Goal: Transaction & Acquisition: Download file/media

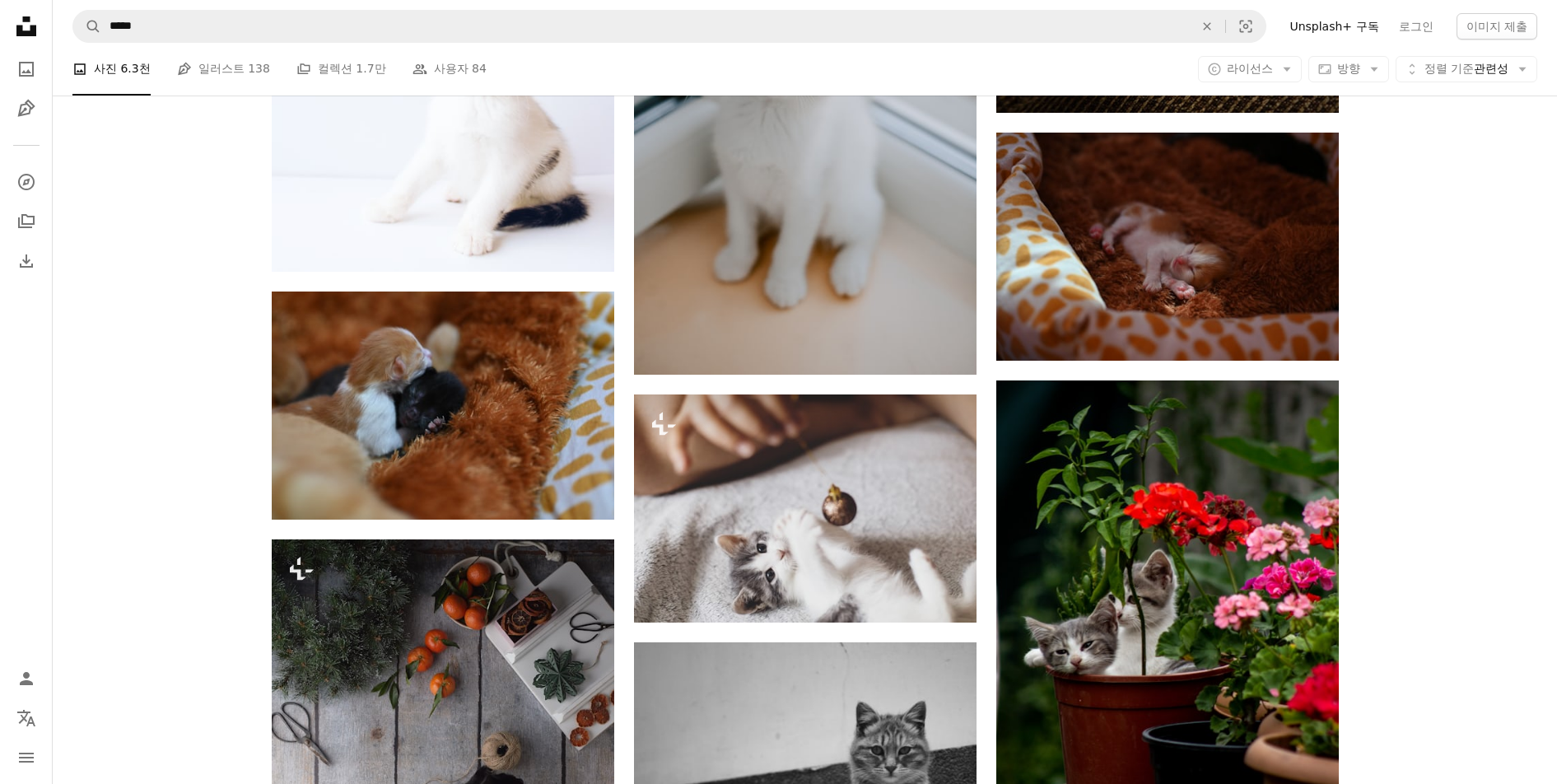
scroll to position [60440, 0]
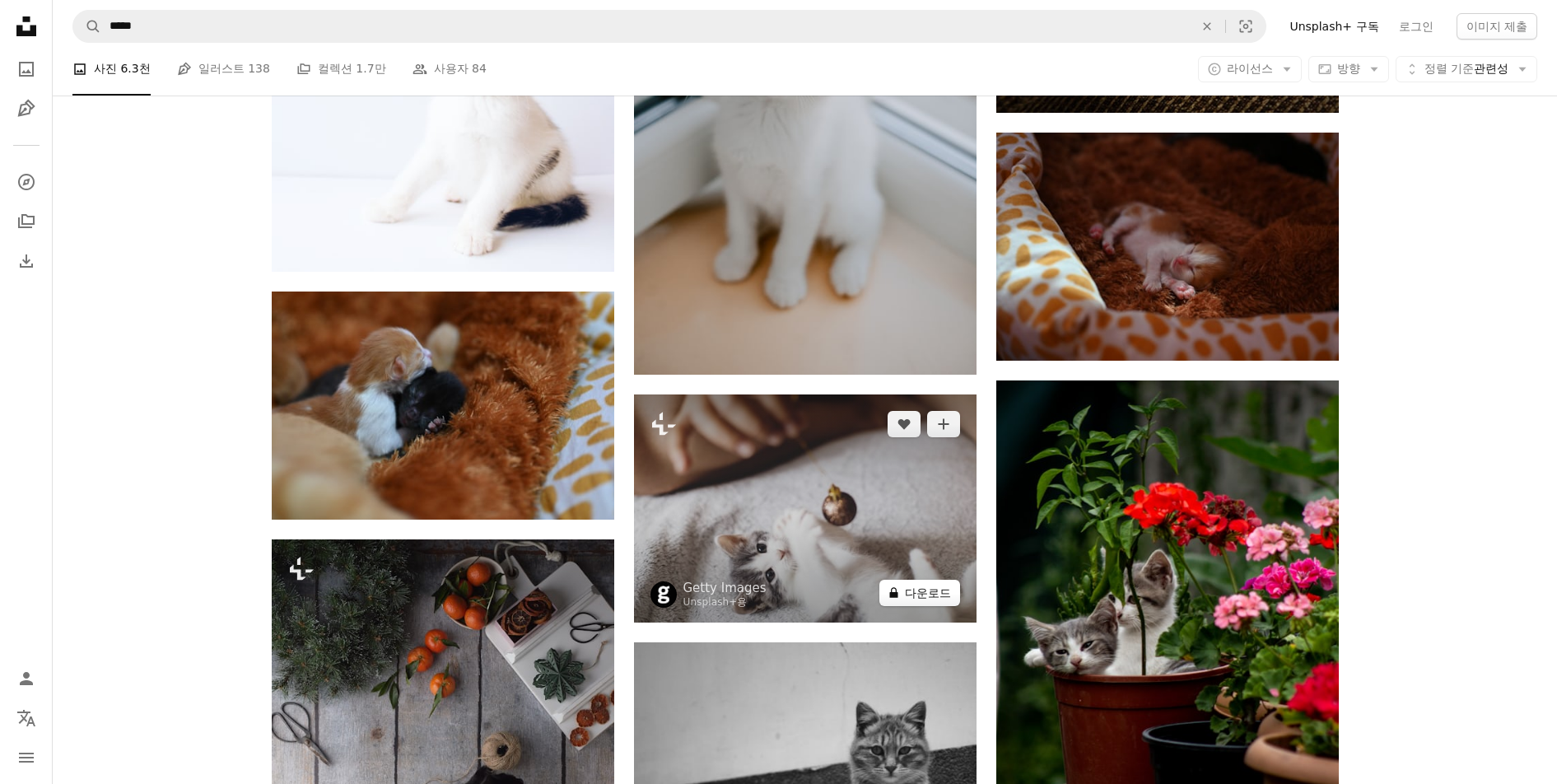
click at [926, 591] on button "A lock 다운로드" at bounding box center [920, 592] width 81 height 26
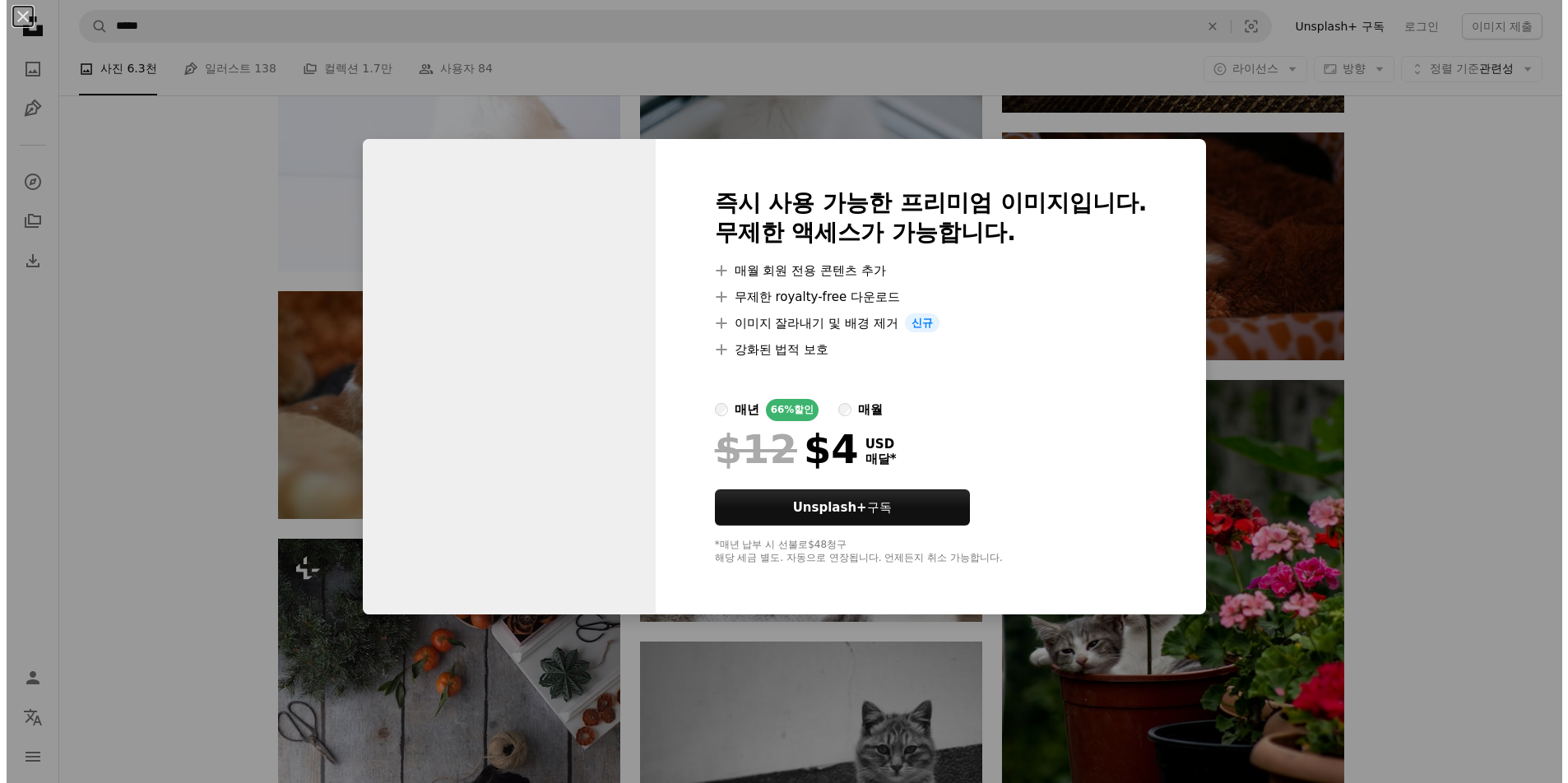
scroll to position [60692, 0]
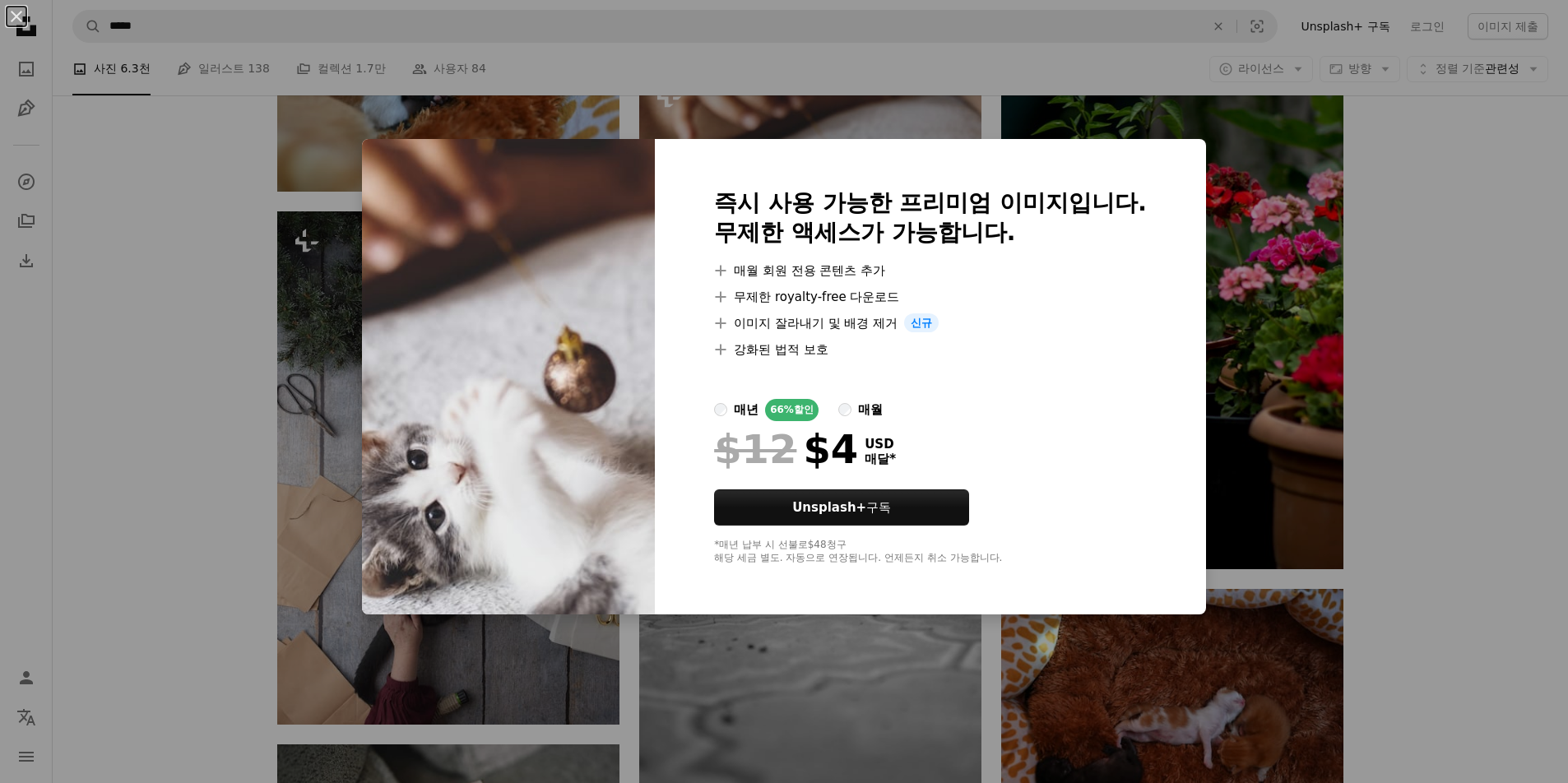
click at [1479, 311] on div "An X shape 즉시 사용 가능한 프리미엄 이미지입니다. 무제한 액세스가 가능합니다. A plus sign 매월 회원 전용 콘텐츠 추가 A…" at bounding box center [784, 392] width 1568 height 783
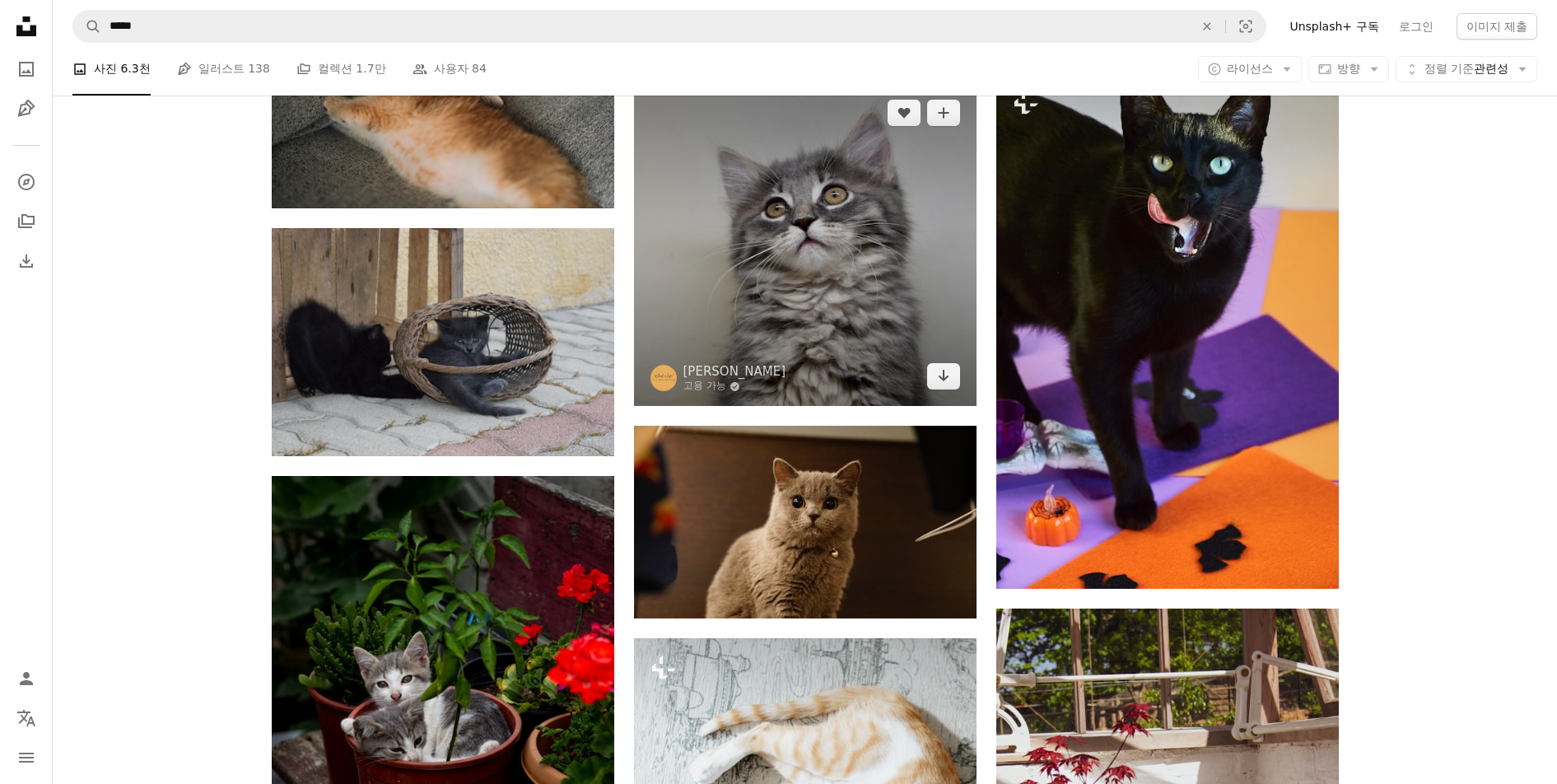
scroll to position [61758, 0]
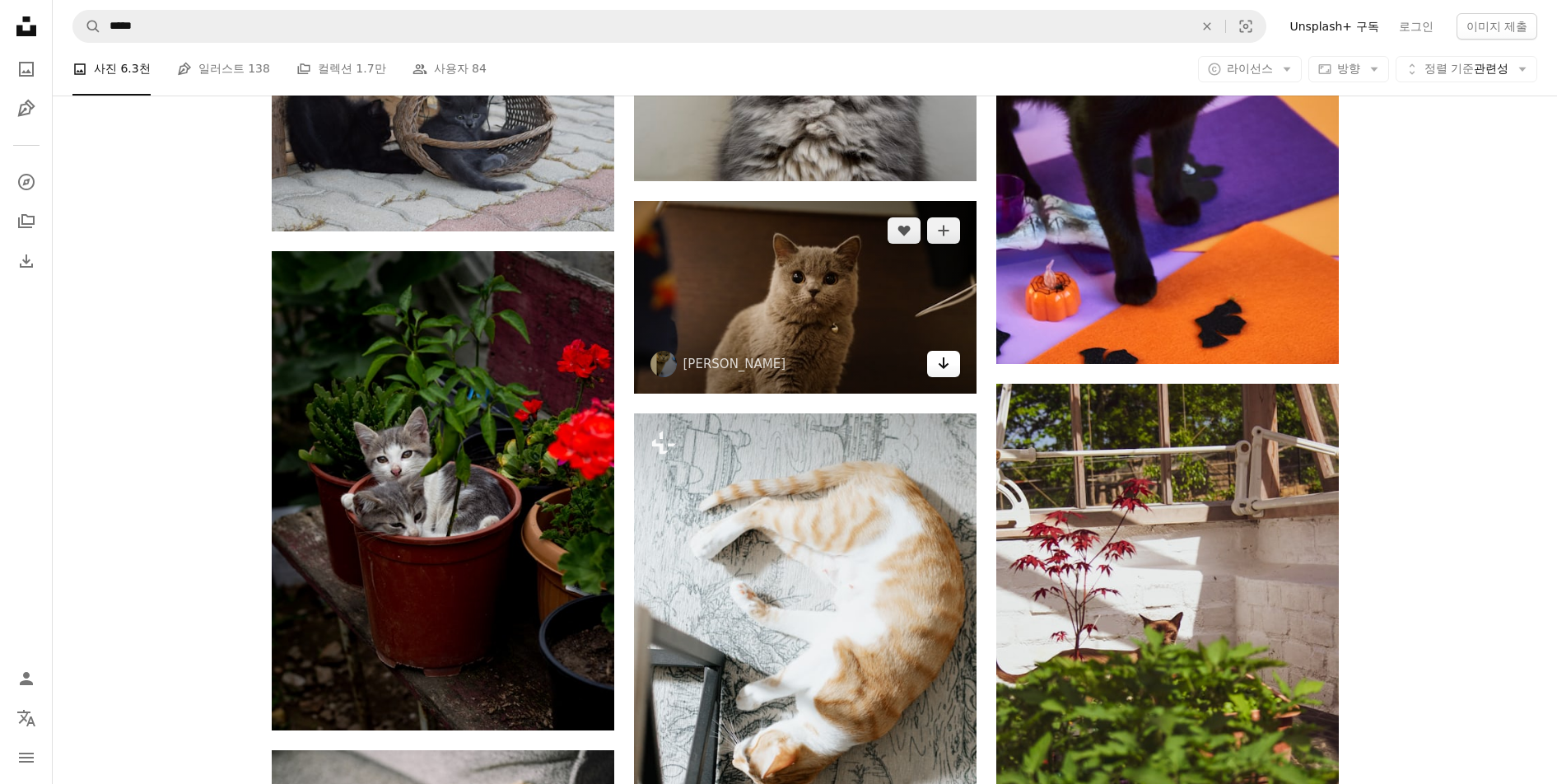
click at [948, 364] on icon "Arrow pointing down" at bounding box center [943, 363] width 13 height 20
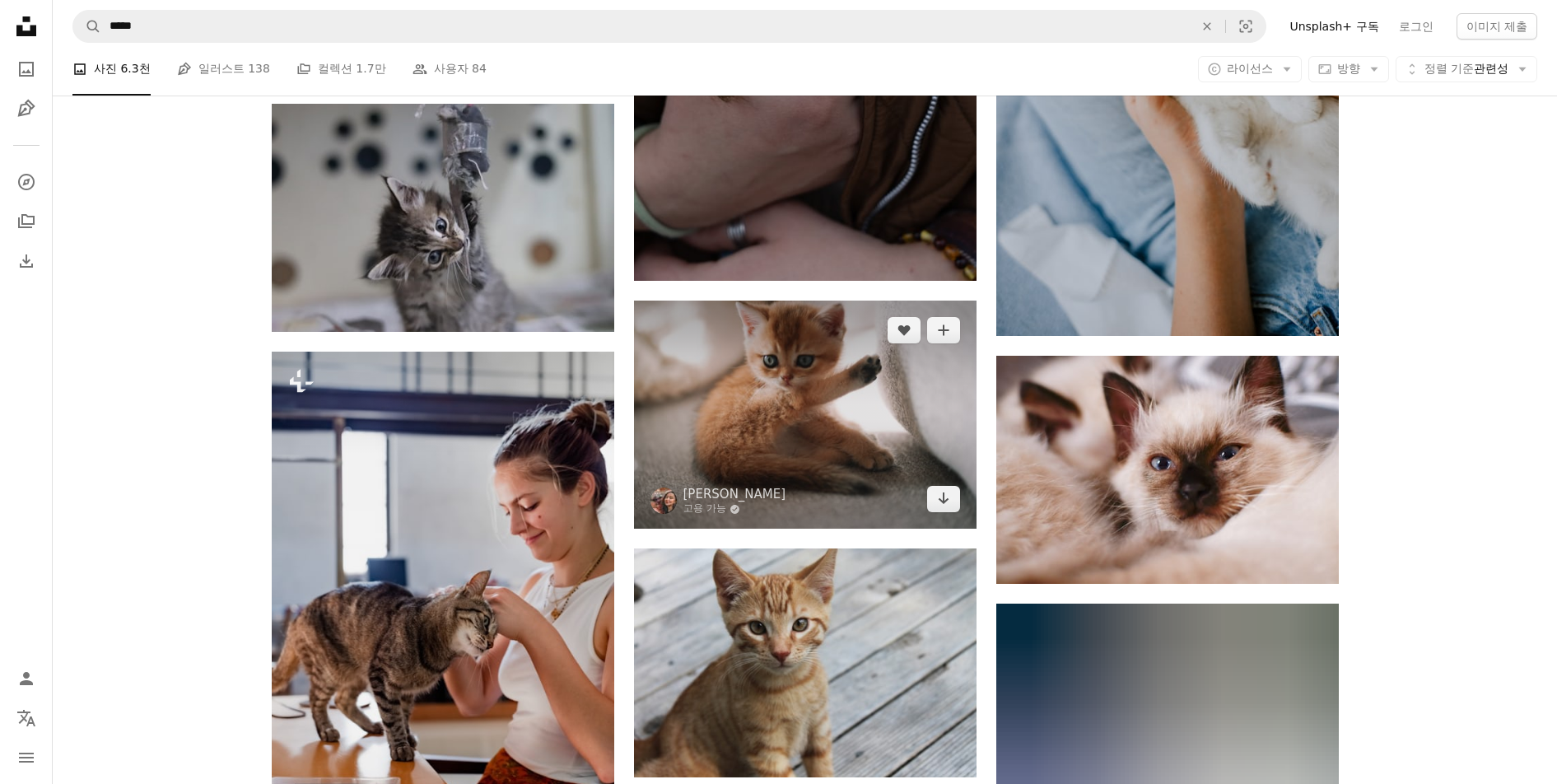
scroll to position [63651, 0]
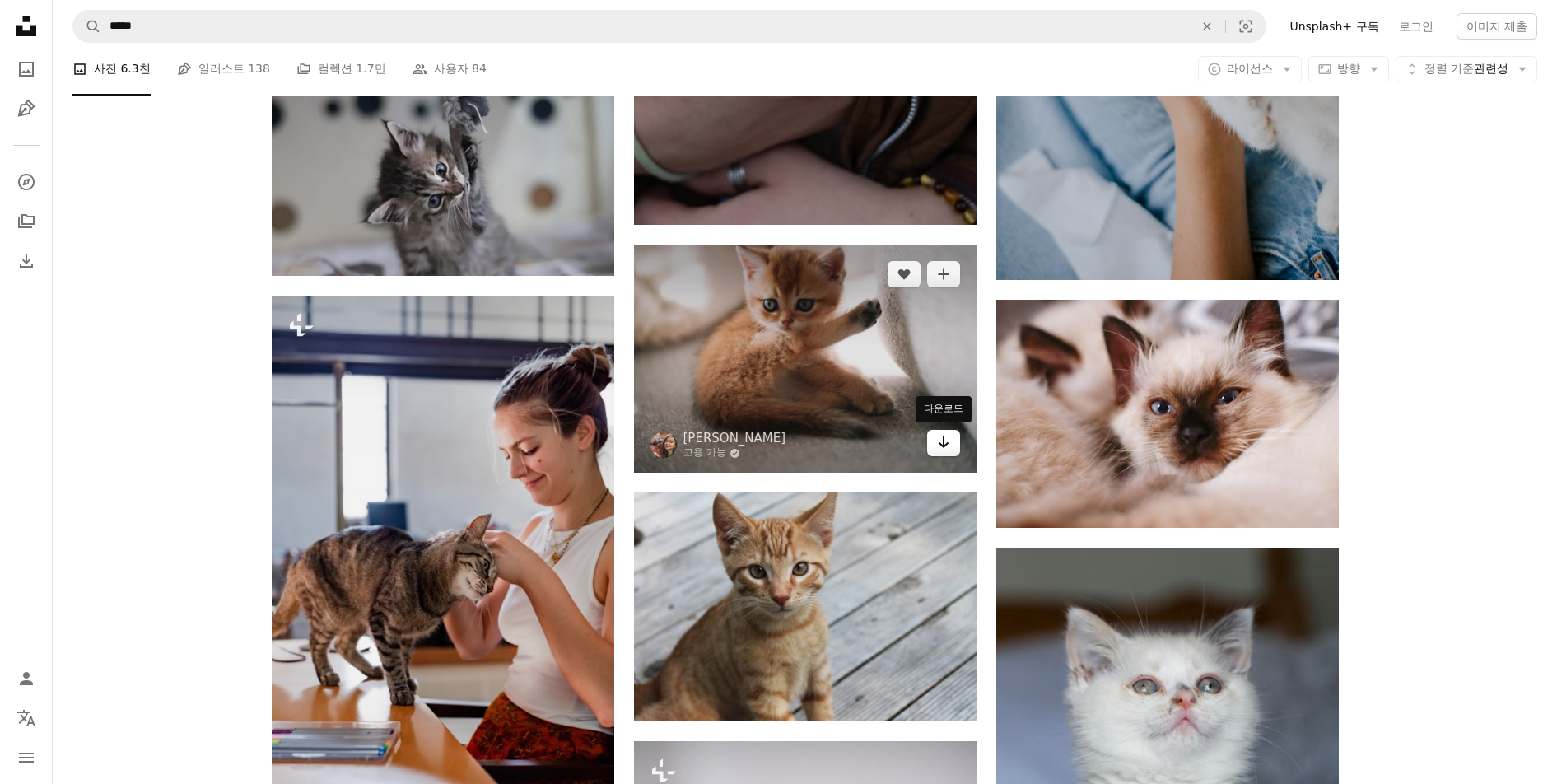
click at [937, 437] on icon "Arrow pointing down" at bounding box center [943, 441] width 13 height 20
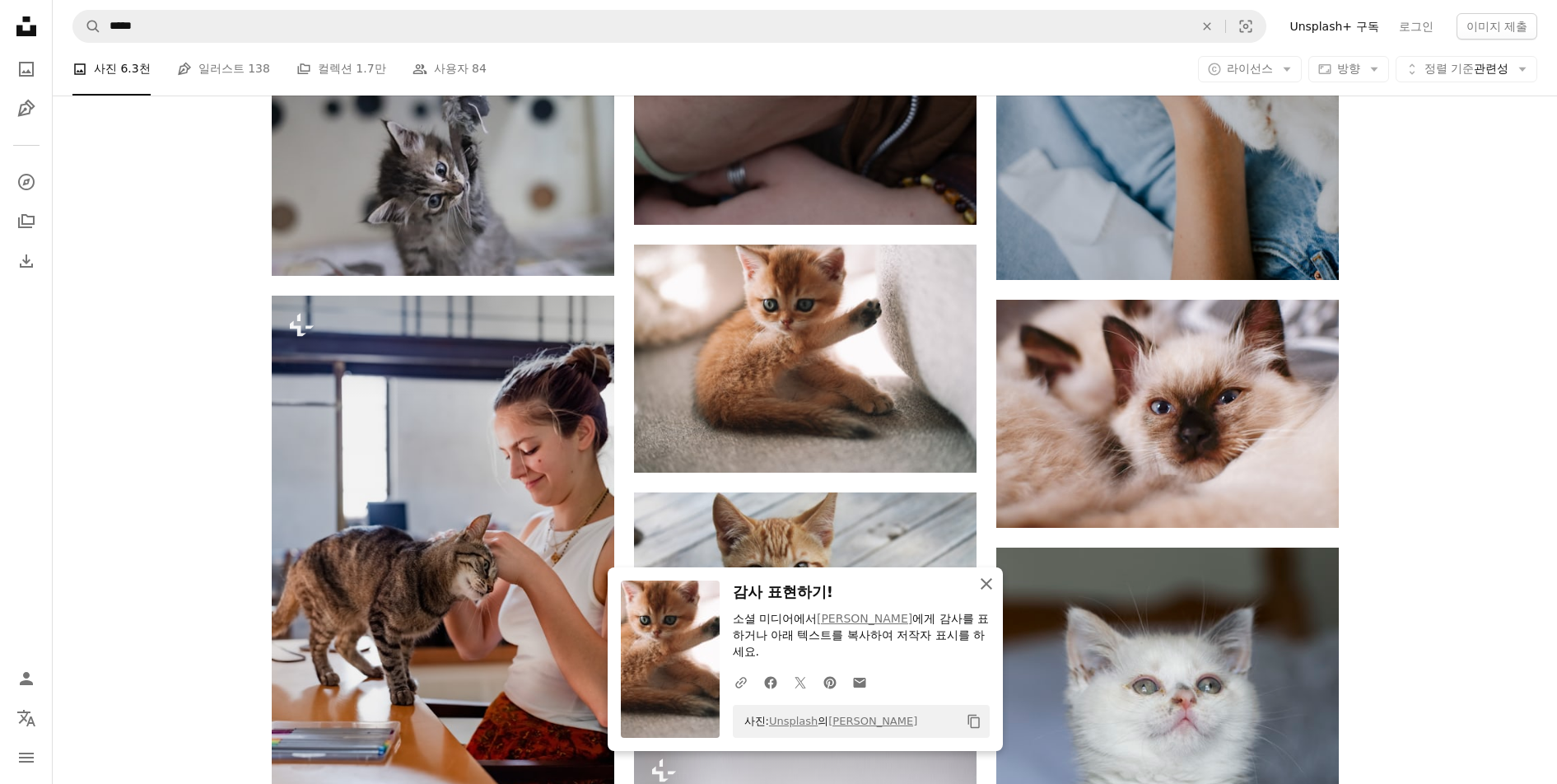
click at [985, 590] on icon "button" at bounding box center [987, 584] width 12 height 12
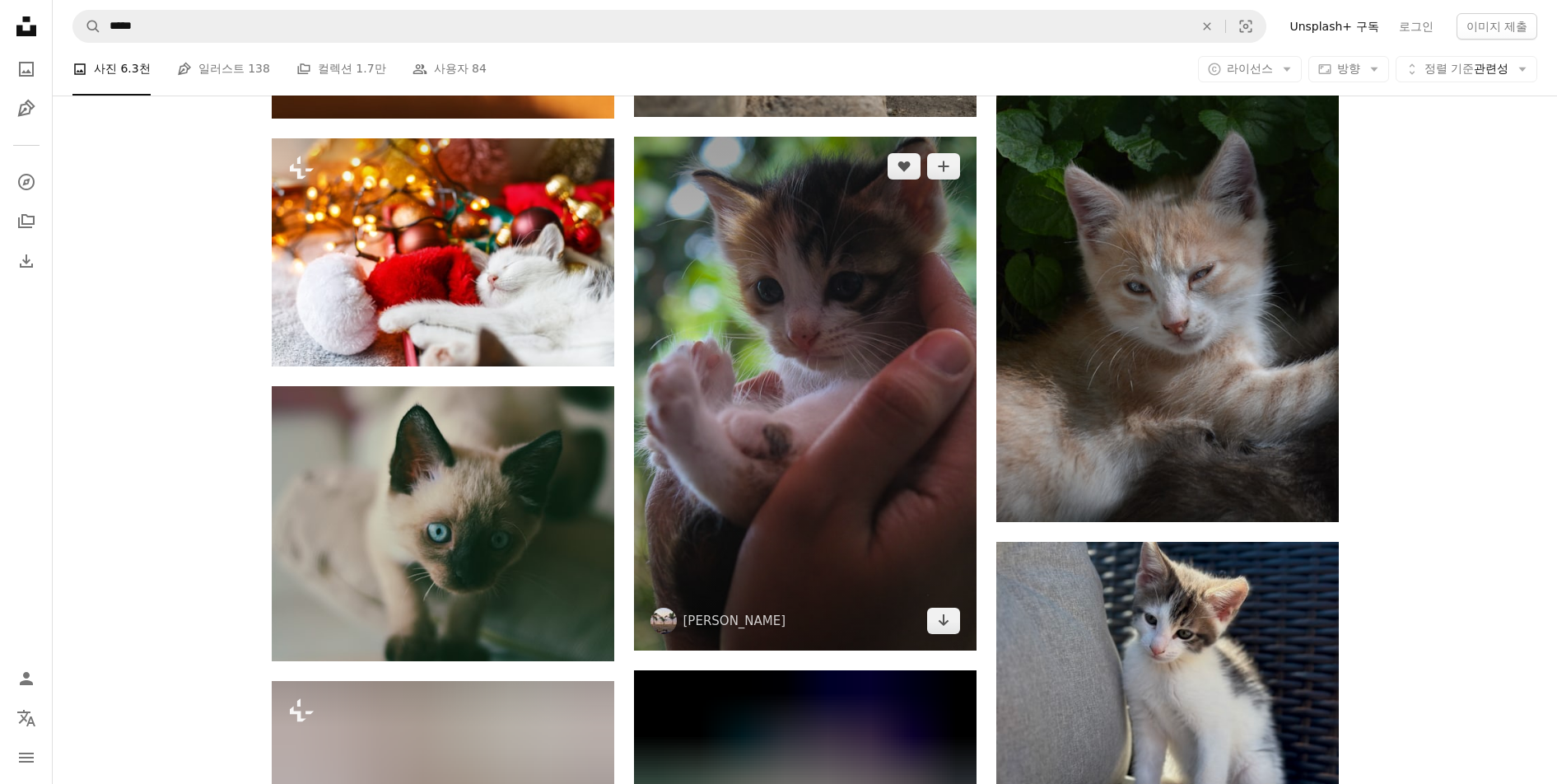
scroll to position [67522, 0]
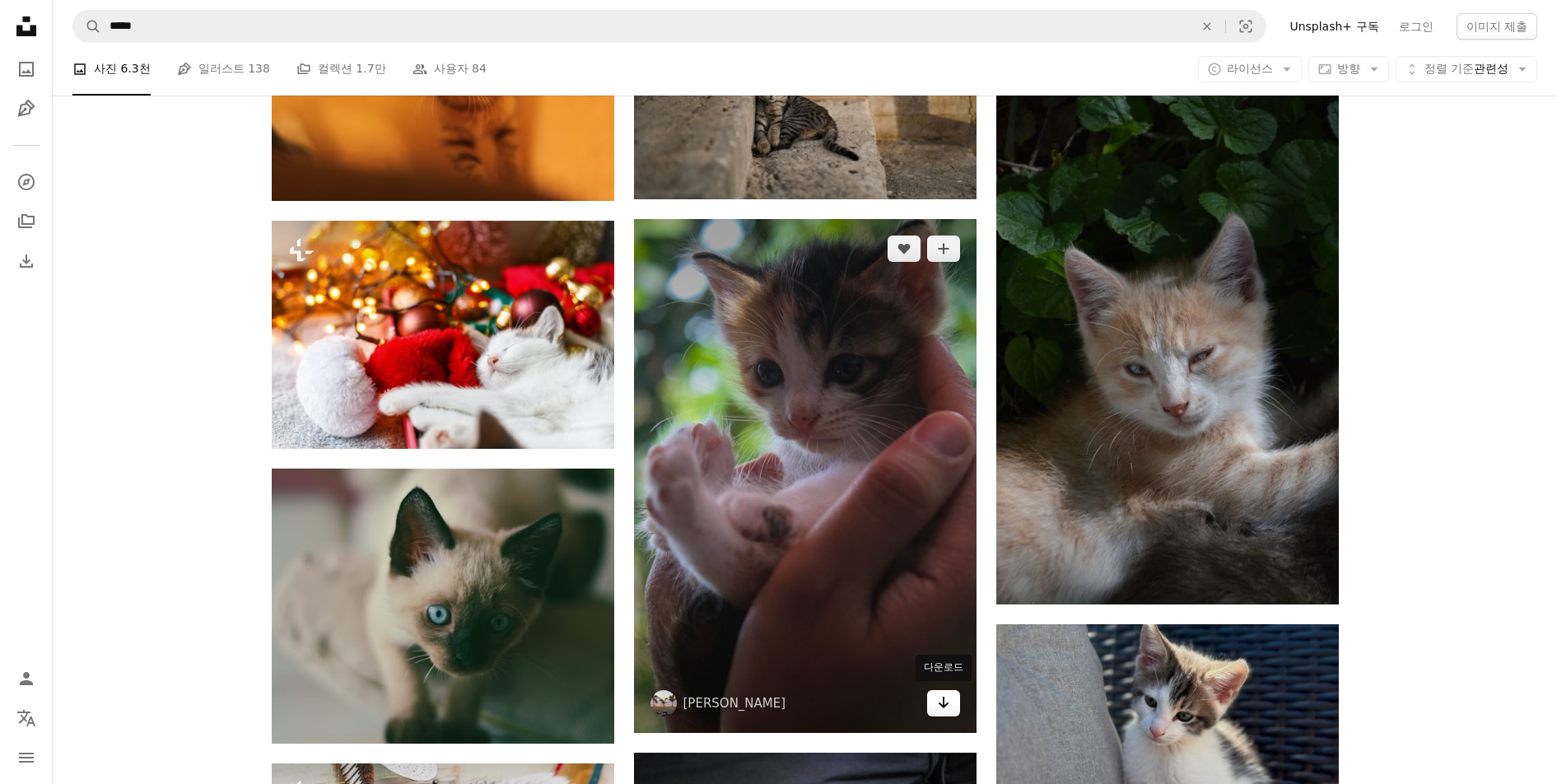
click at [949, 700] on icon "Arrow pointing down" at bounding box center [943, 702] width 13 height 20
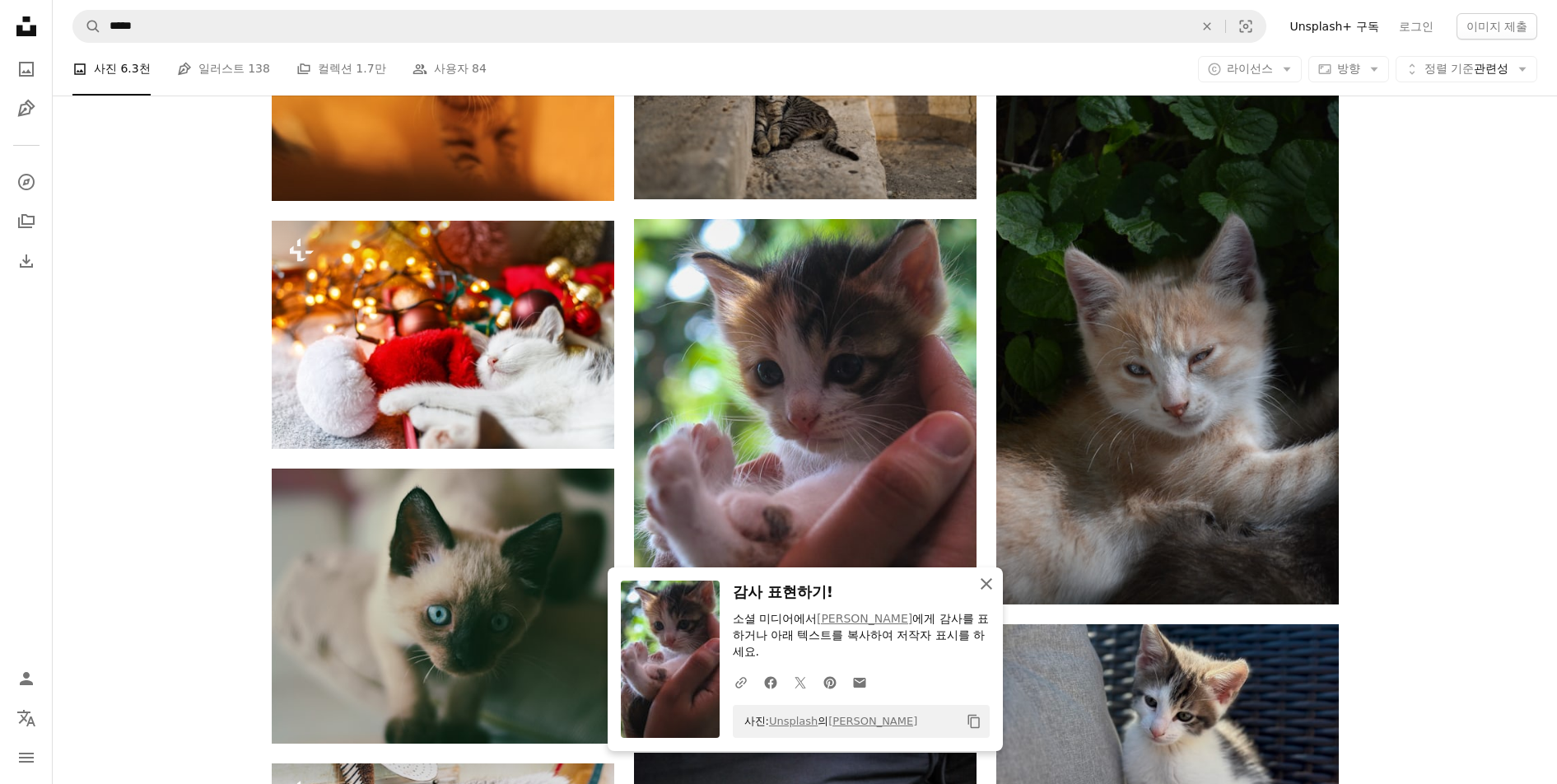
click at [990, 585] on icon "An X shape" at bounding box center [986, 583] width 20 height 20
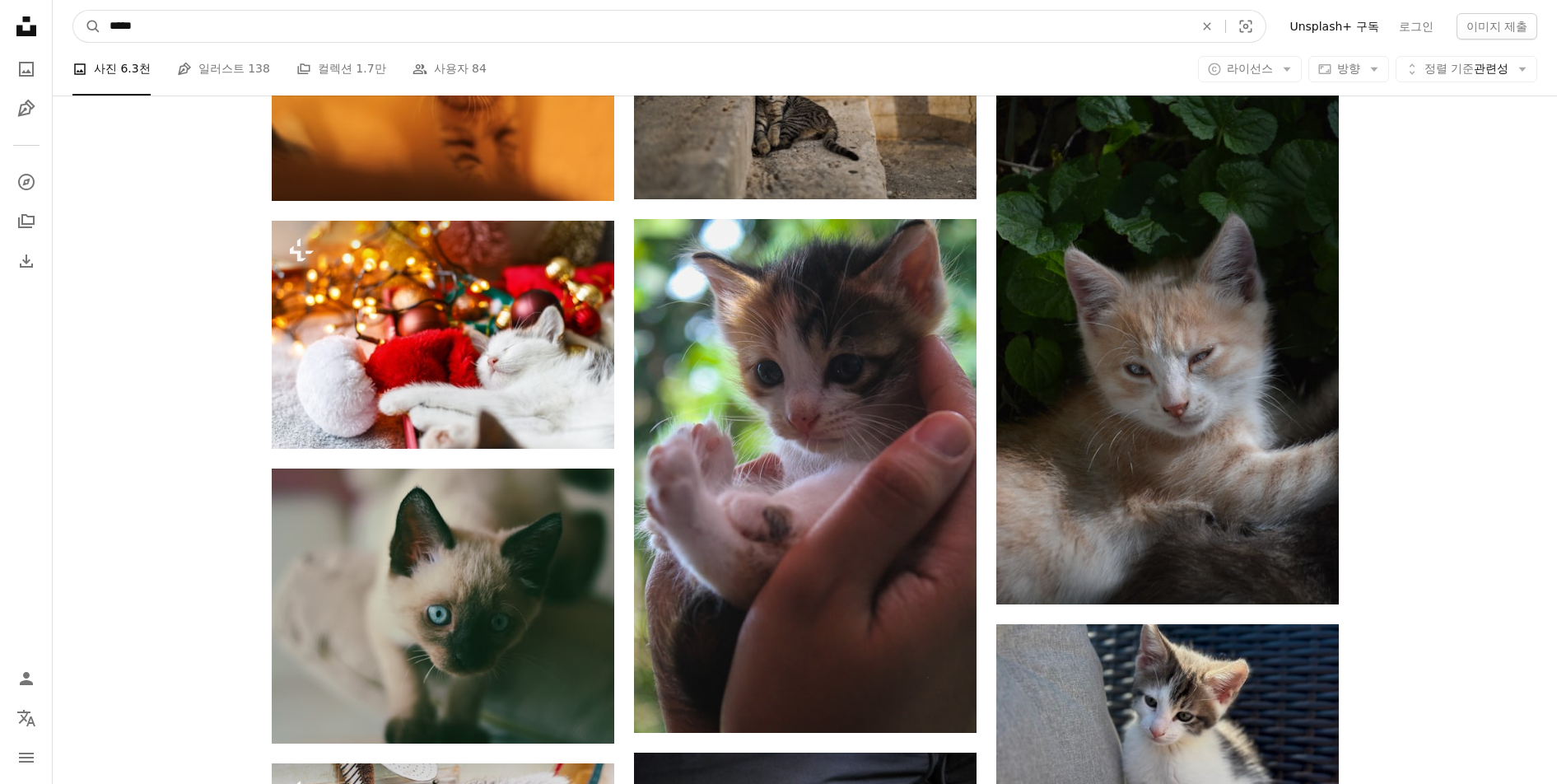
click at [187, 27] on input "*****" at bounding box center [645, 26] width 1087 height 32
type input "*****"
click button "A magnifying glass" at bounding box center [87, 26] width 28 height 32
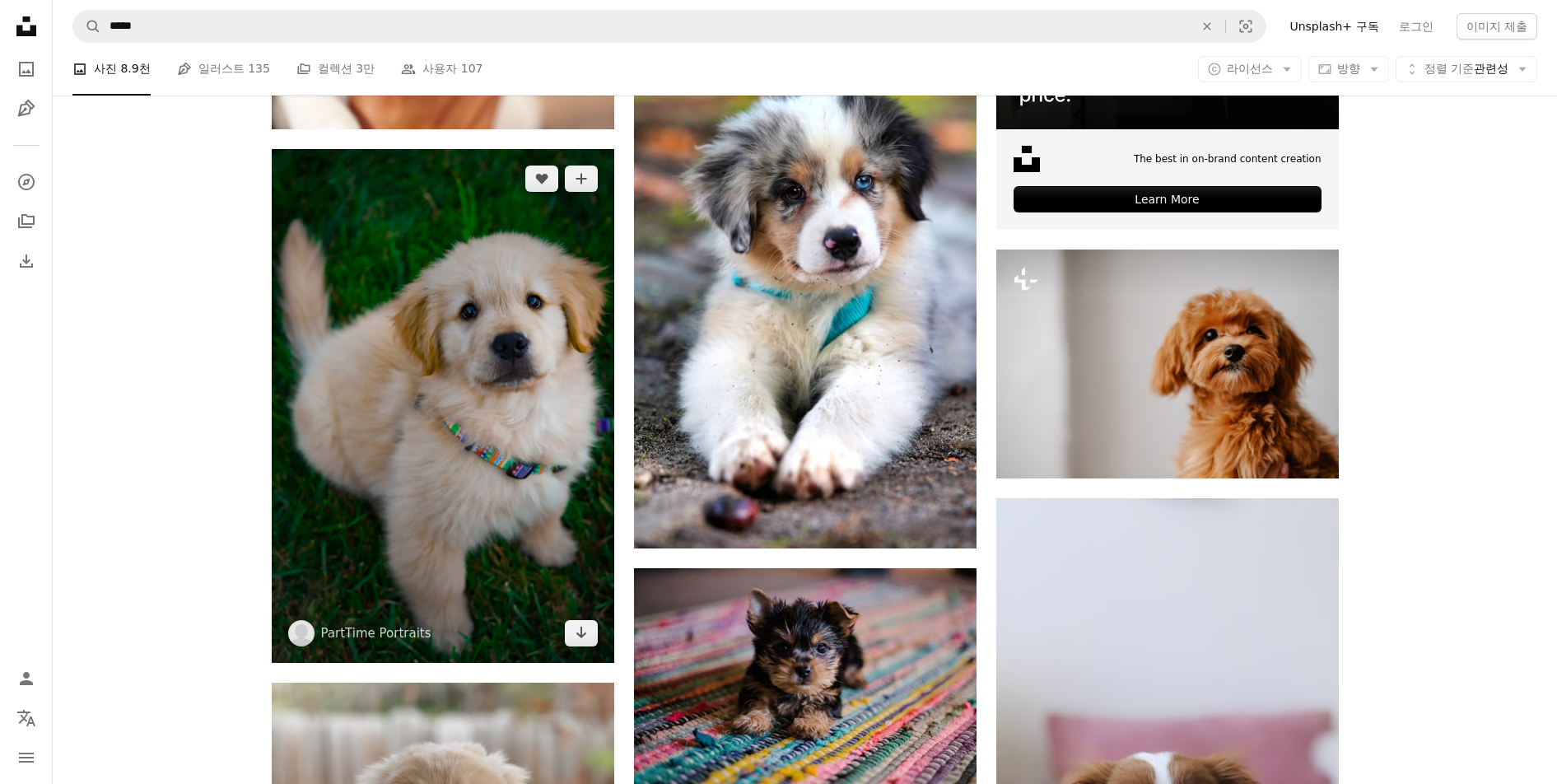
scroll to position [659, 0]
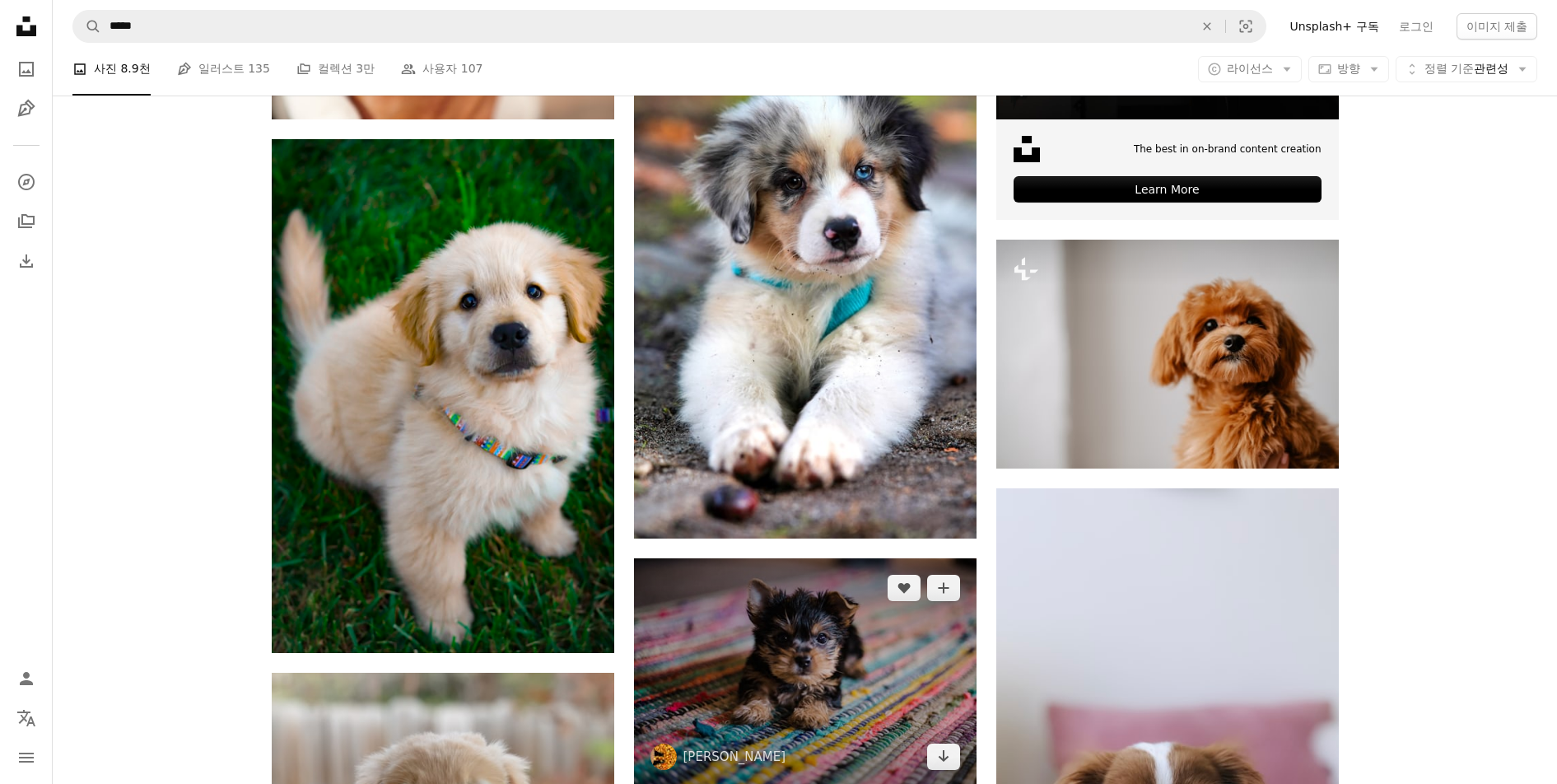
click at [802, 654] on img at bounding box center [805, 672] width 343 height 228
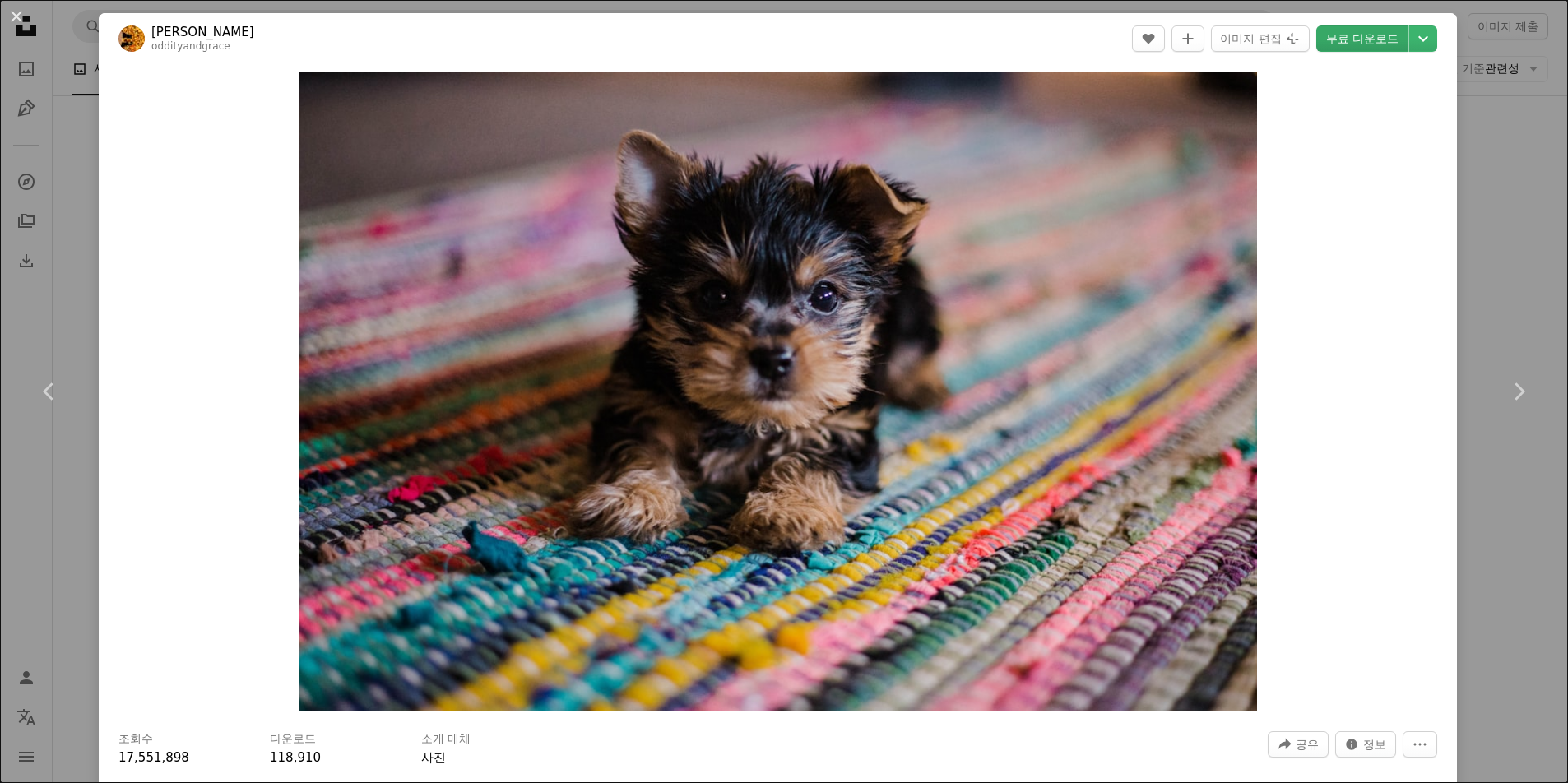
click at [1373, 36] on link "무료 다운로드" at bounding box center [1362, 38] width 92 height 26
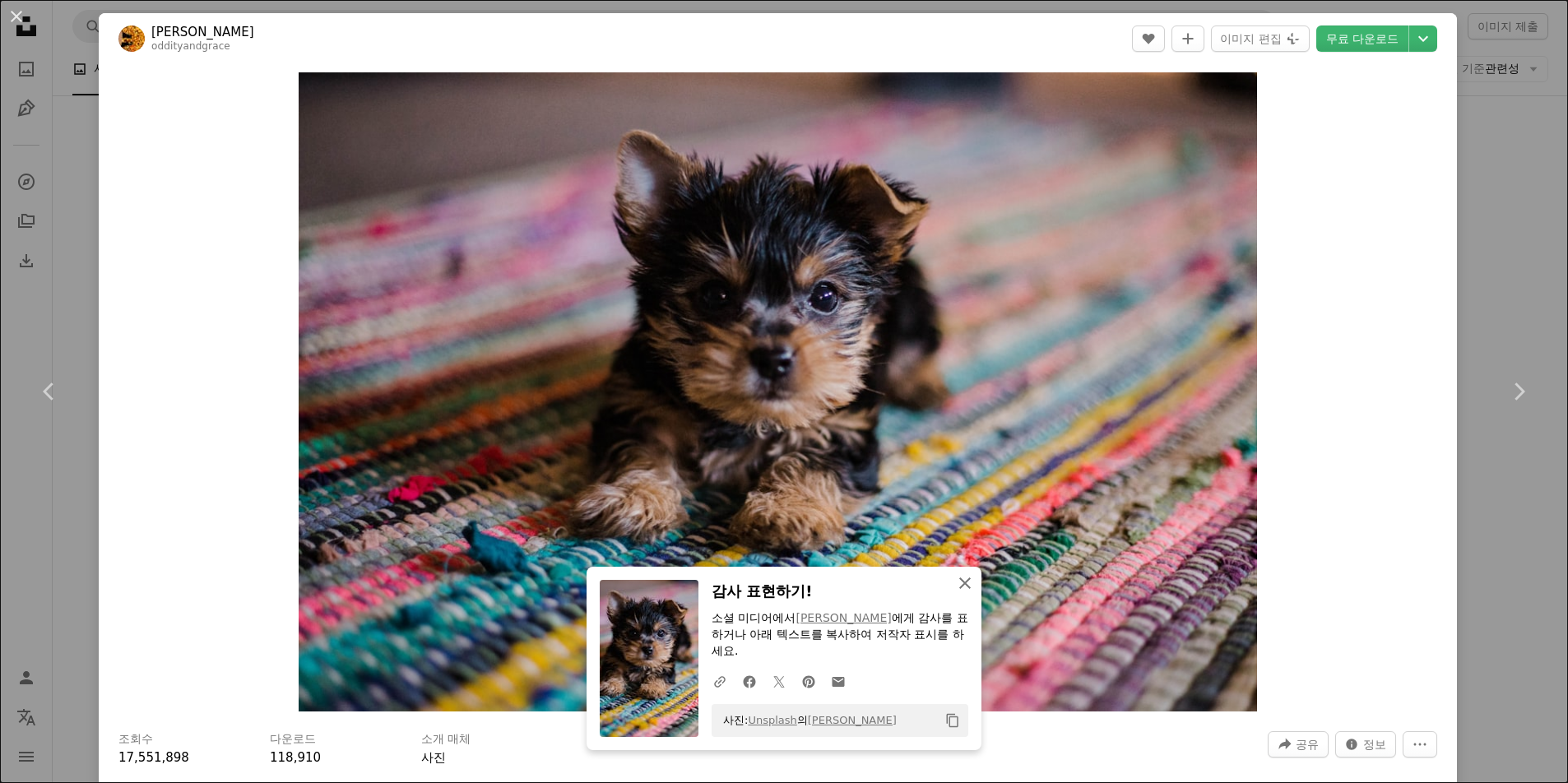
click at [955, 580] on icon "An X shape" at bounding box center [964, 582] width 20 height 20
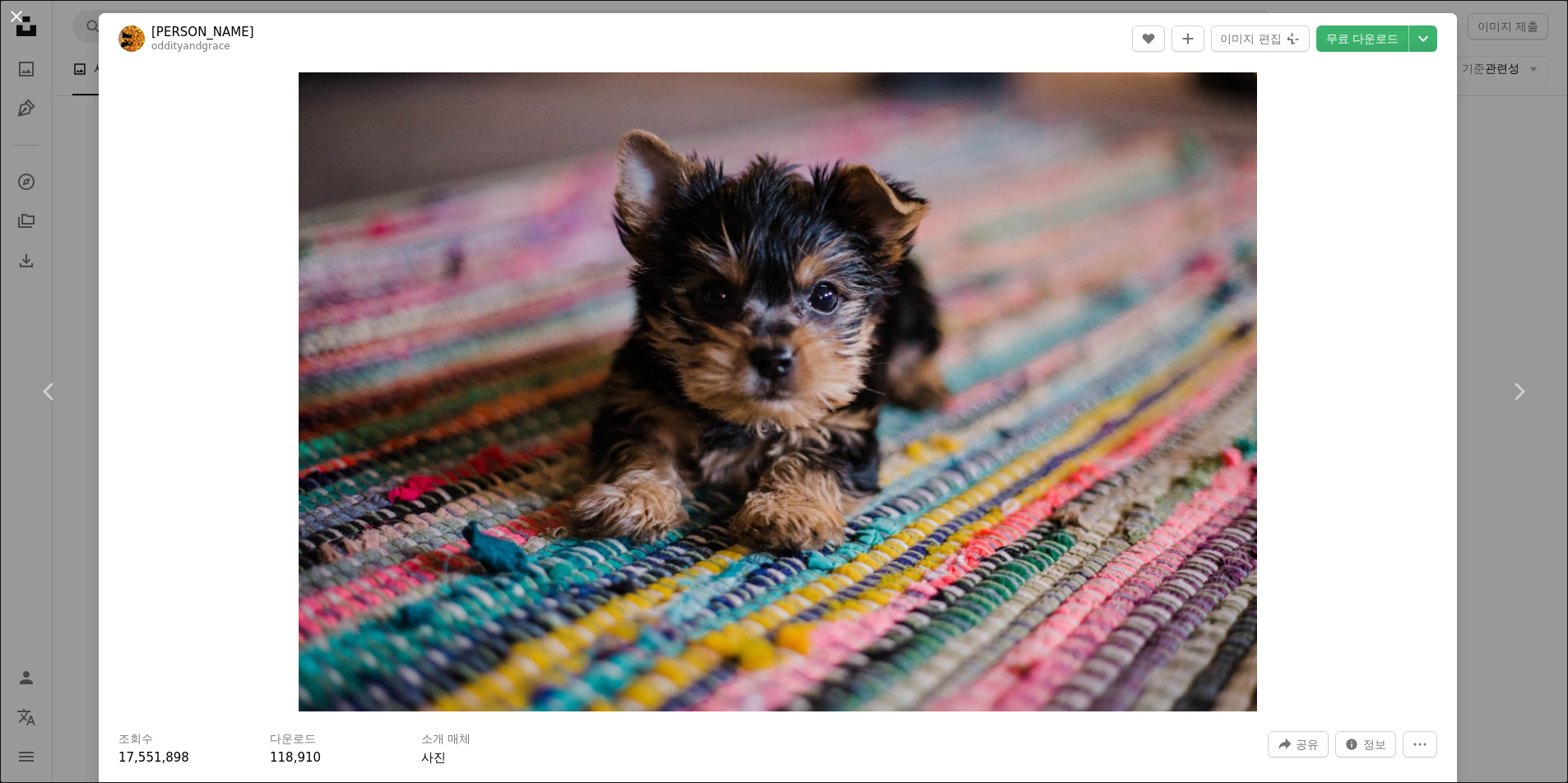
click at [14, 15] on button "An X shape" at bounding box center [16, 16] width 20 height 20
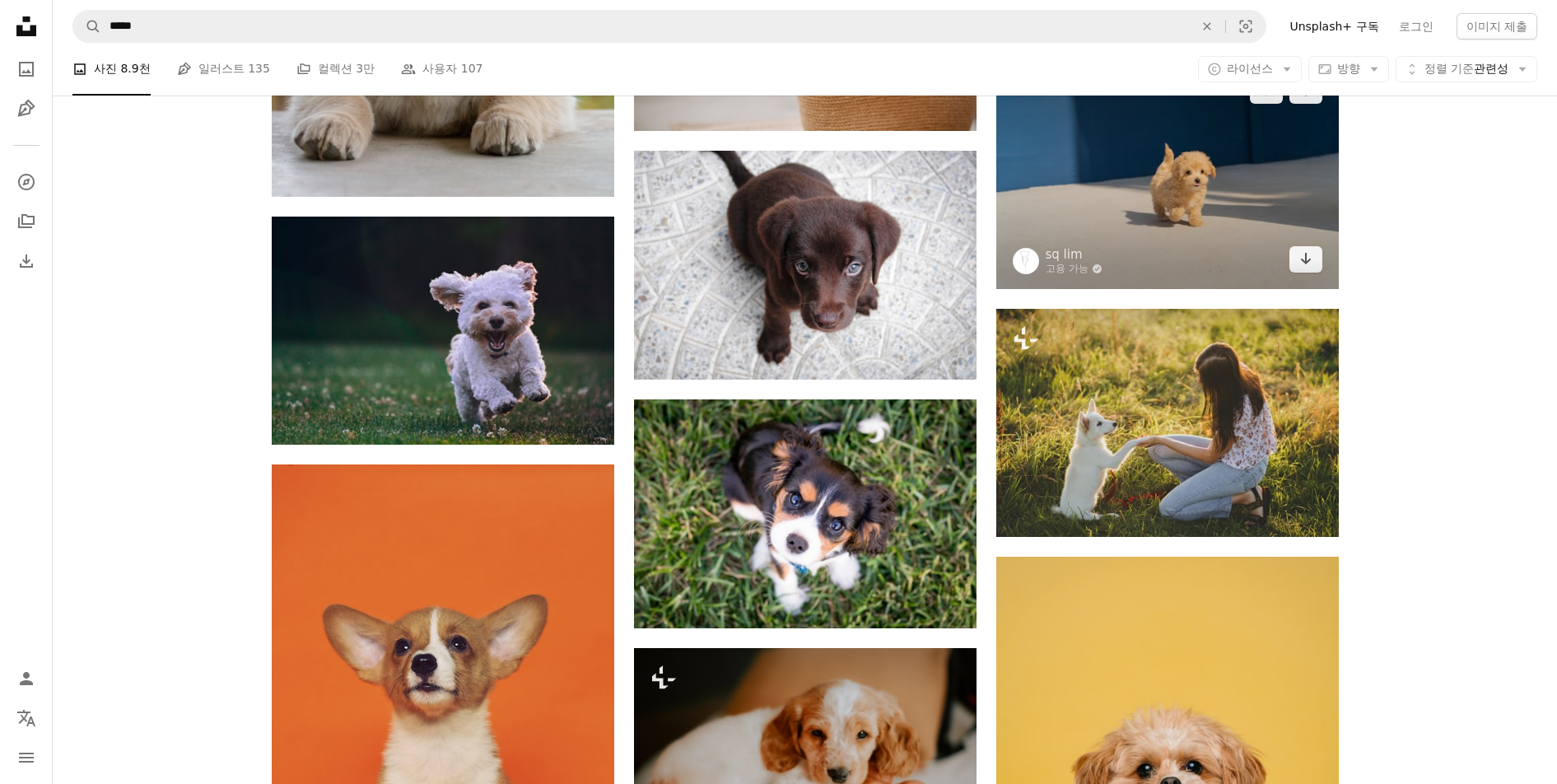
scroll to position [1565, 0]
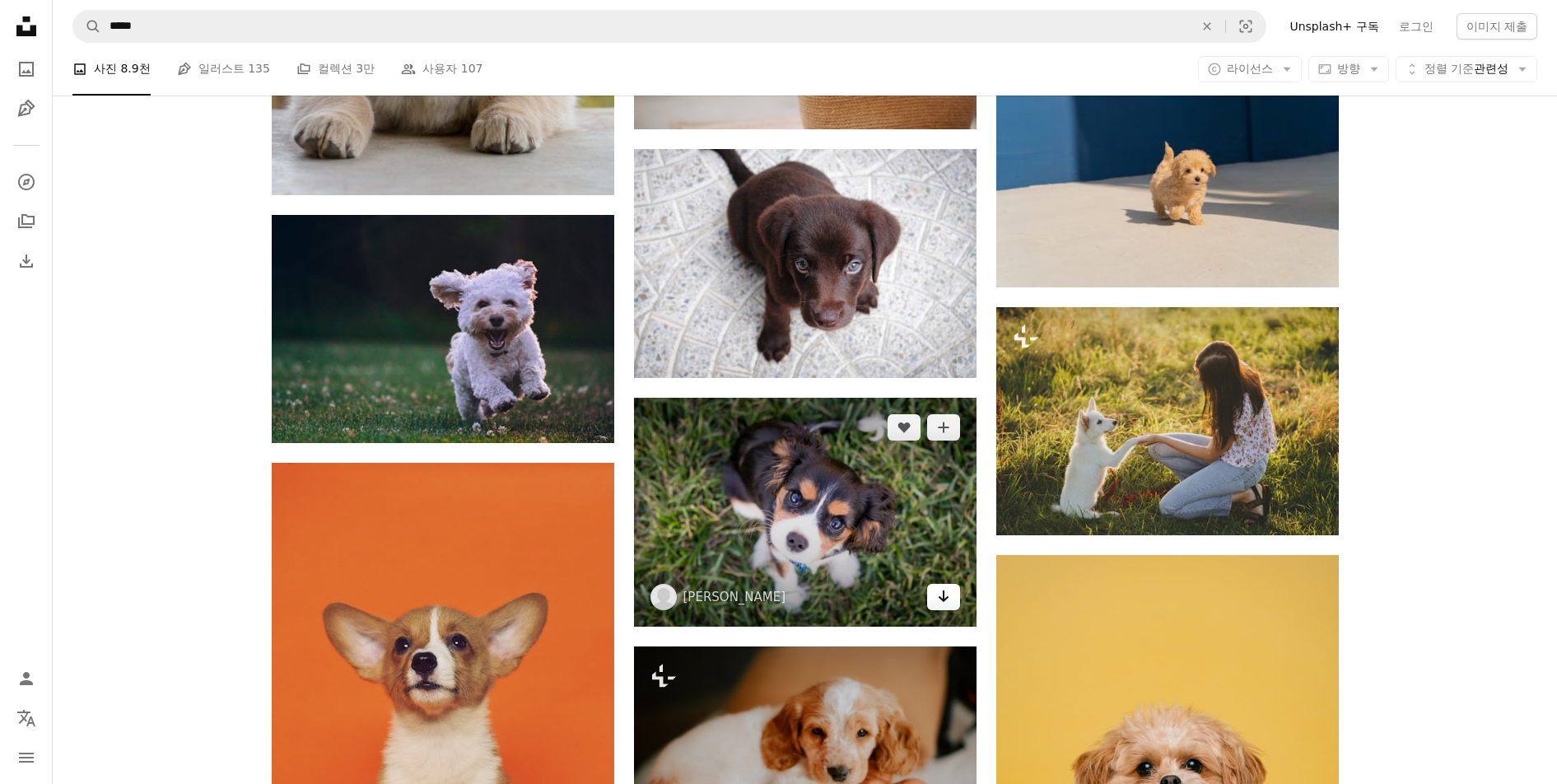
click at [940, 604] on icon "Arrow pointing down" at bounding box center [943, 596] width 13 height 20
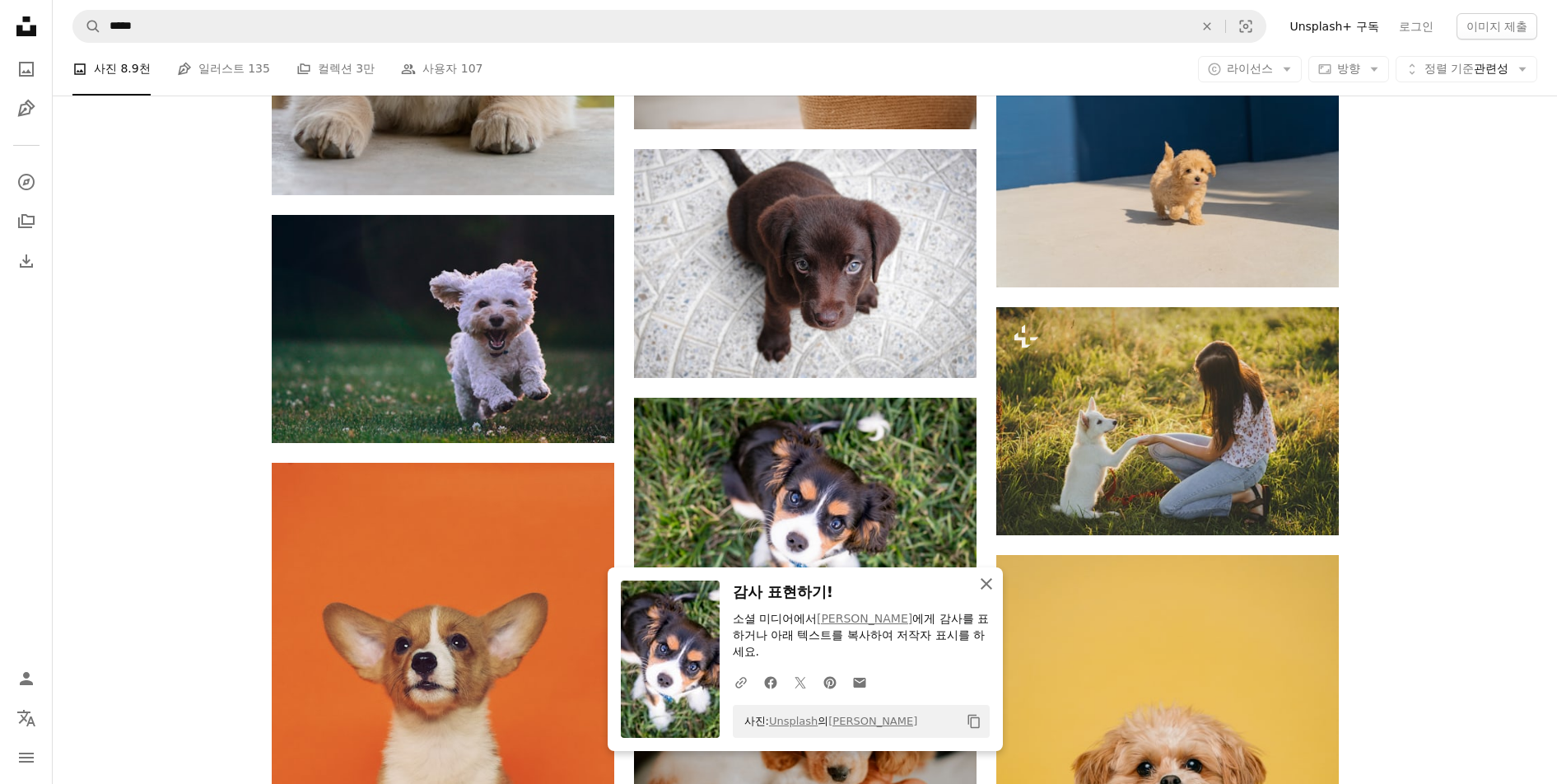
click at [989, 585] on icon "An X shape" at bounding box center [986, 583] width 20 height 20
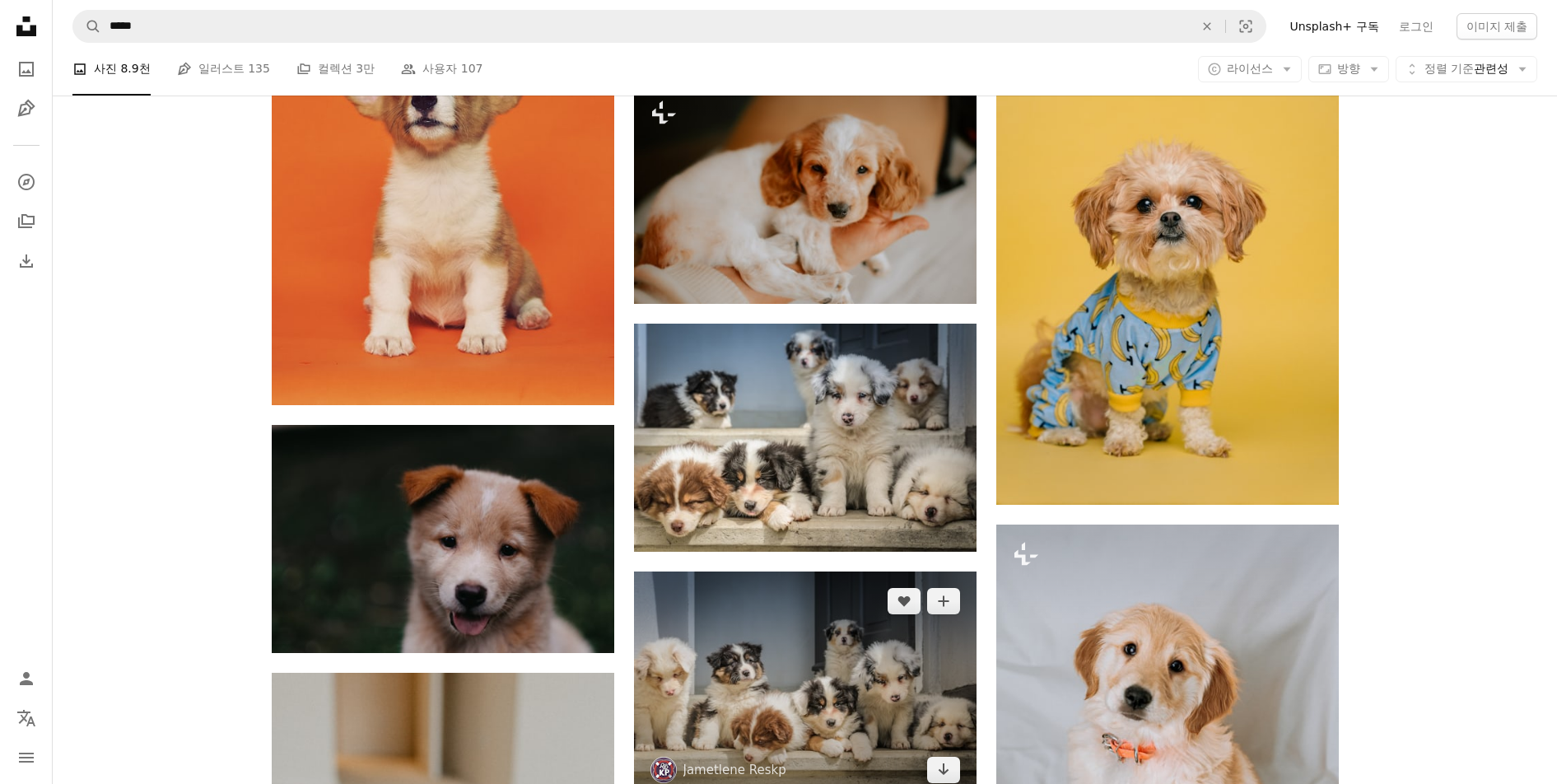
scroll to position [2223, 0]
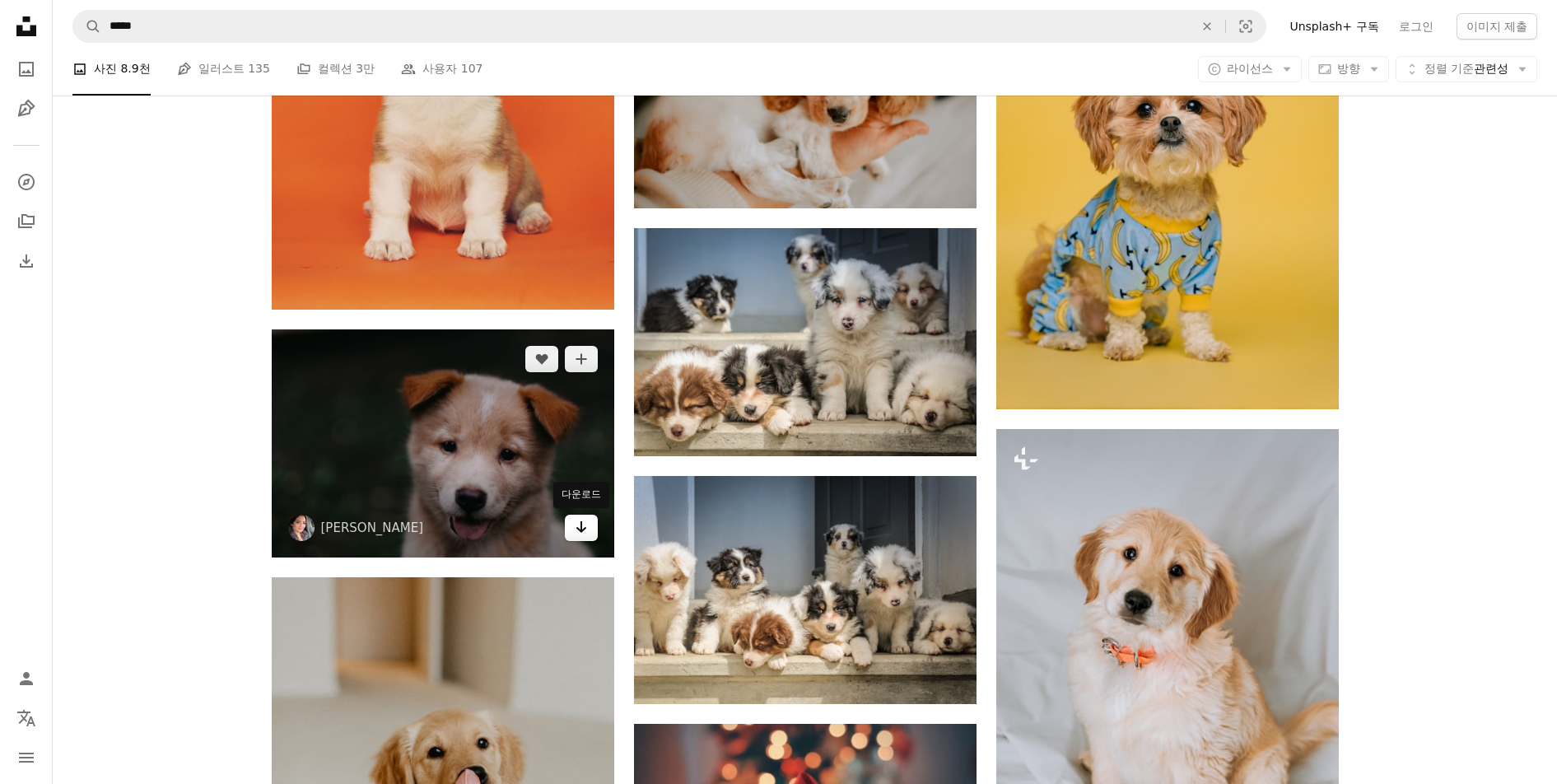
click at [578, 529] on icon "다운로드" at bounding box center [580, 527] width 11 height 12
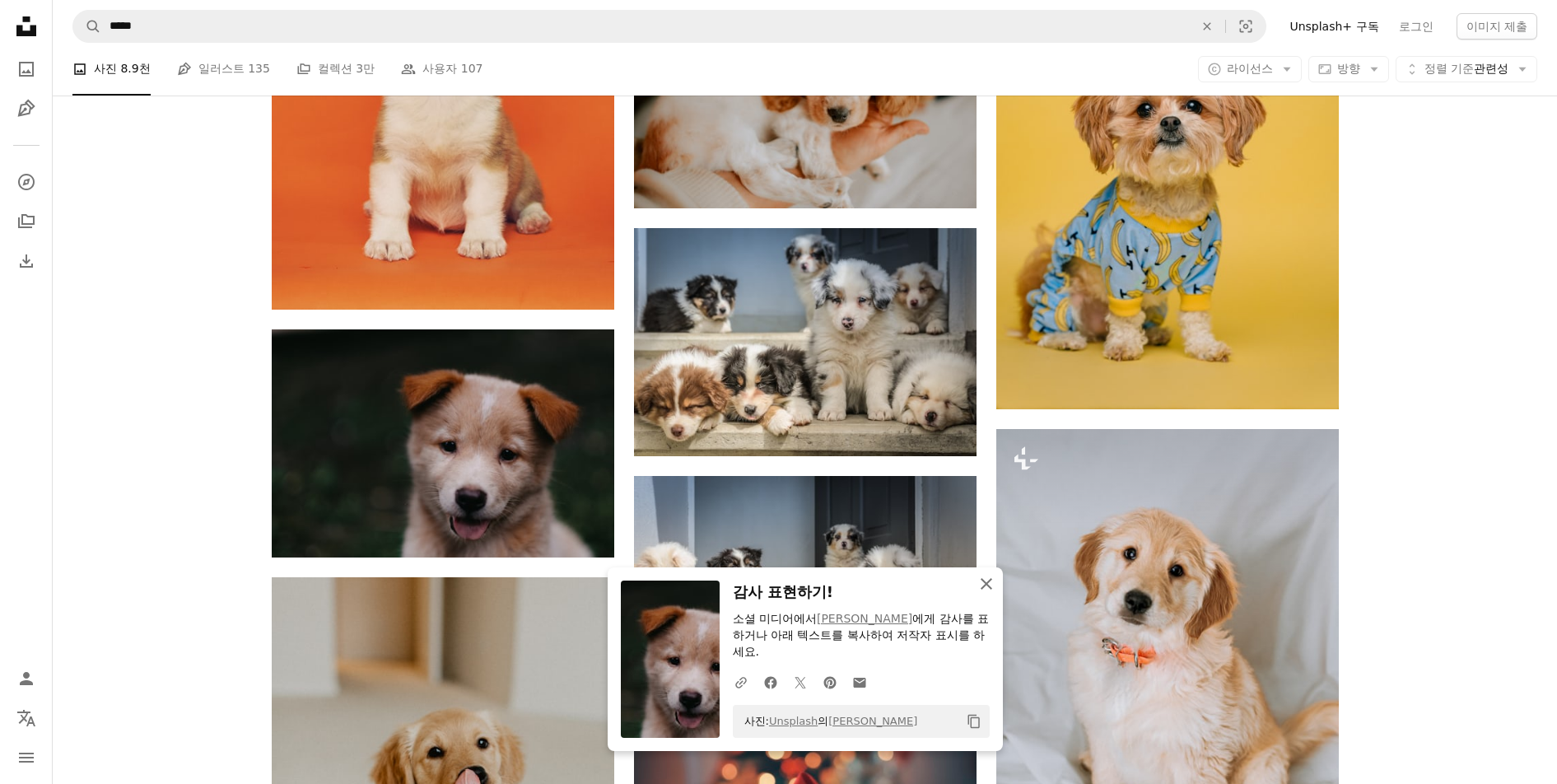
click at [982, 589] on icon "button" at bounding box center [987, 584] width 12 height 12
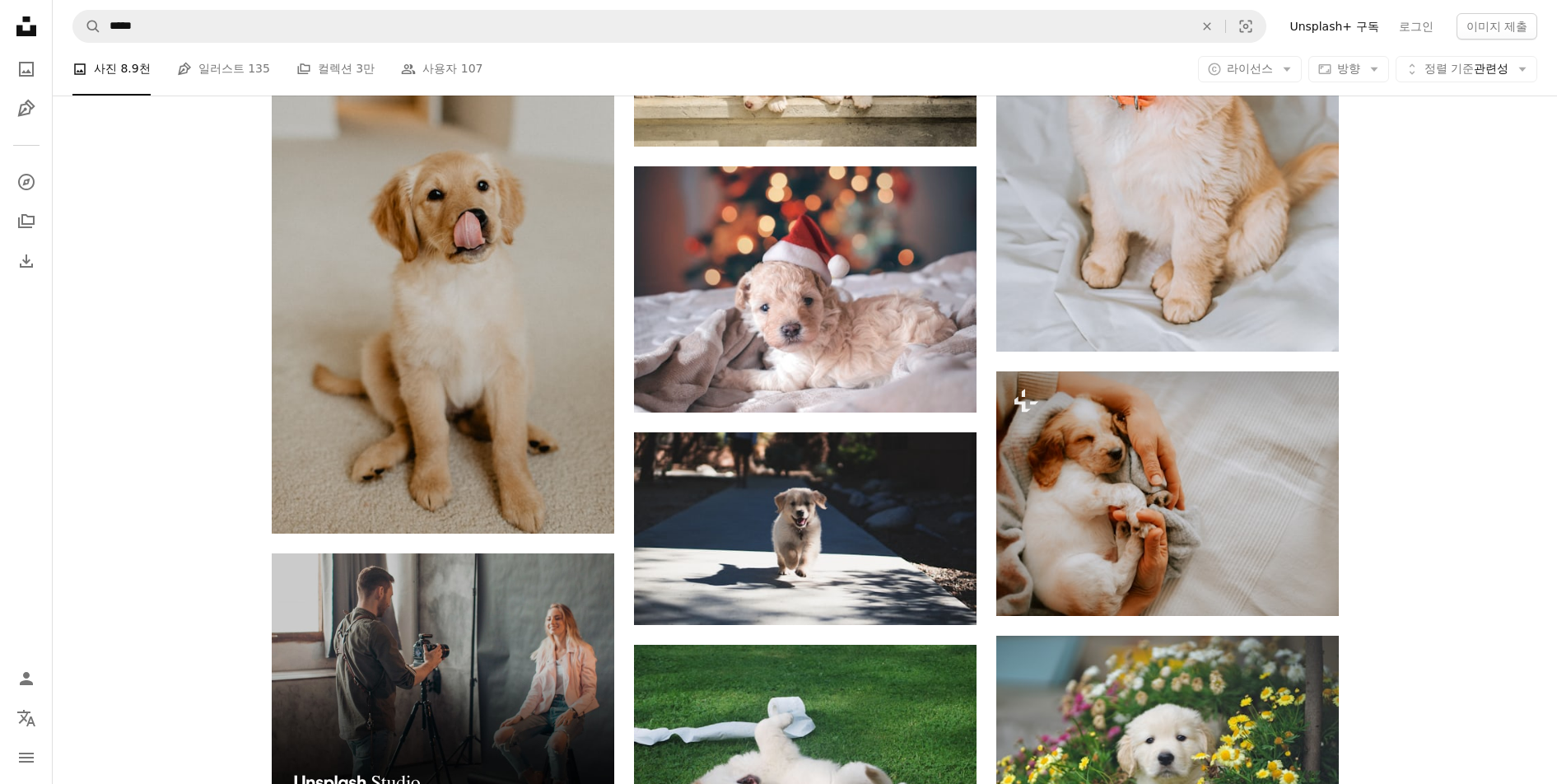
scroll to position [2718, 0]
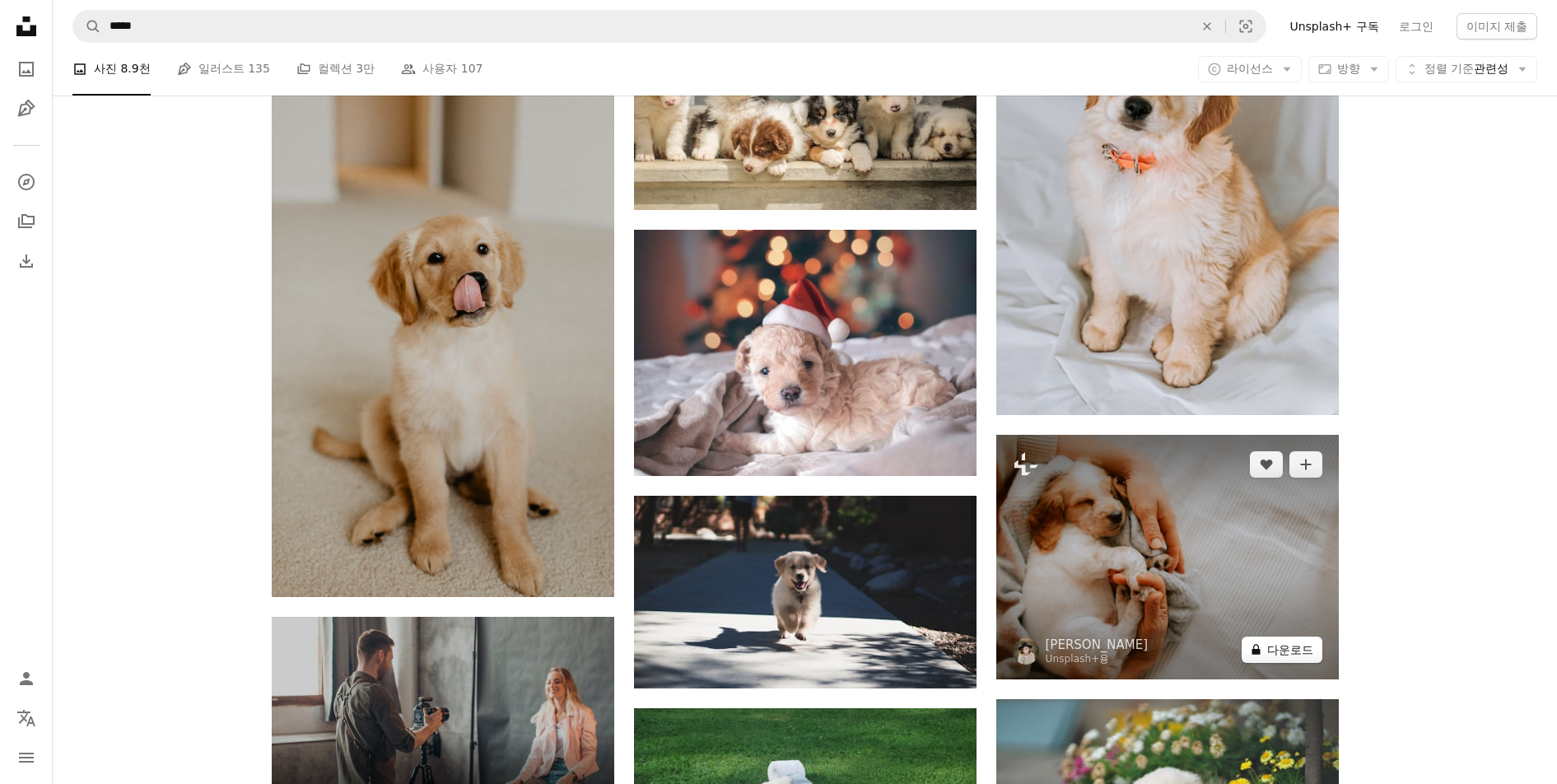
click at [1308, 647] on button "A lock 다운로드" at bounding box center [1282, 649] width 81 height 26
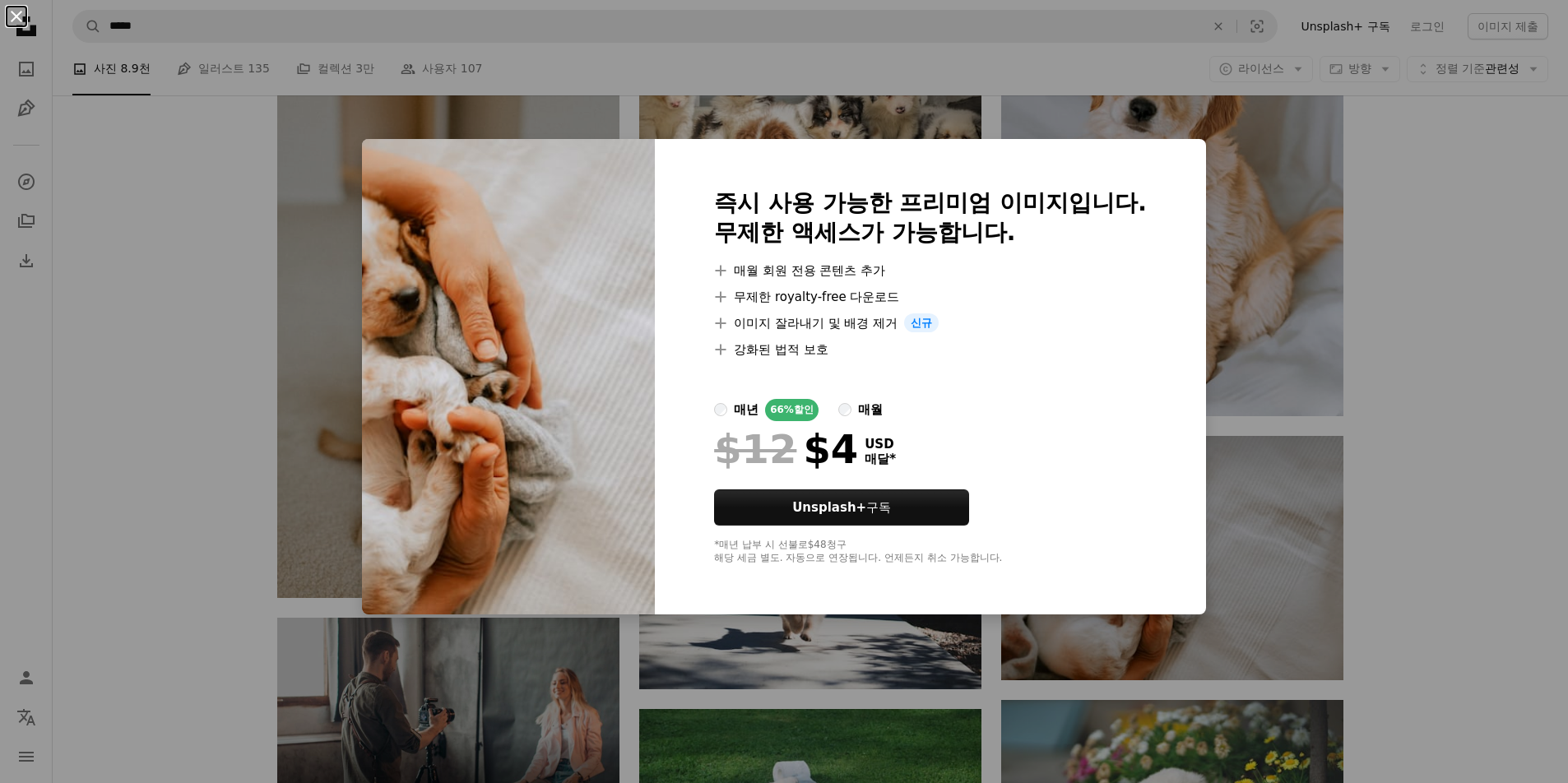
click at [18, 12] on button "An X shape" at bounding box center [16, 16] width 20 height 20
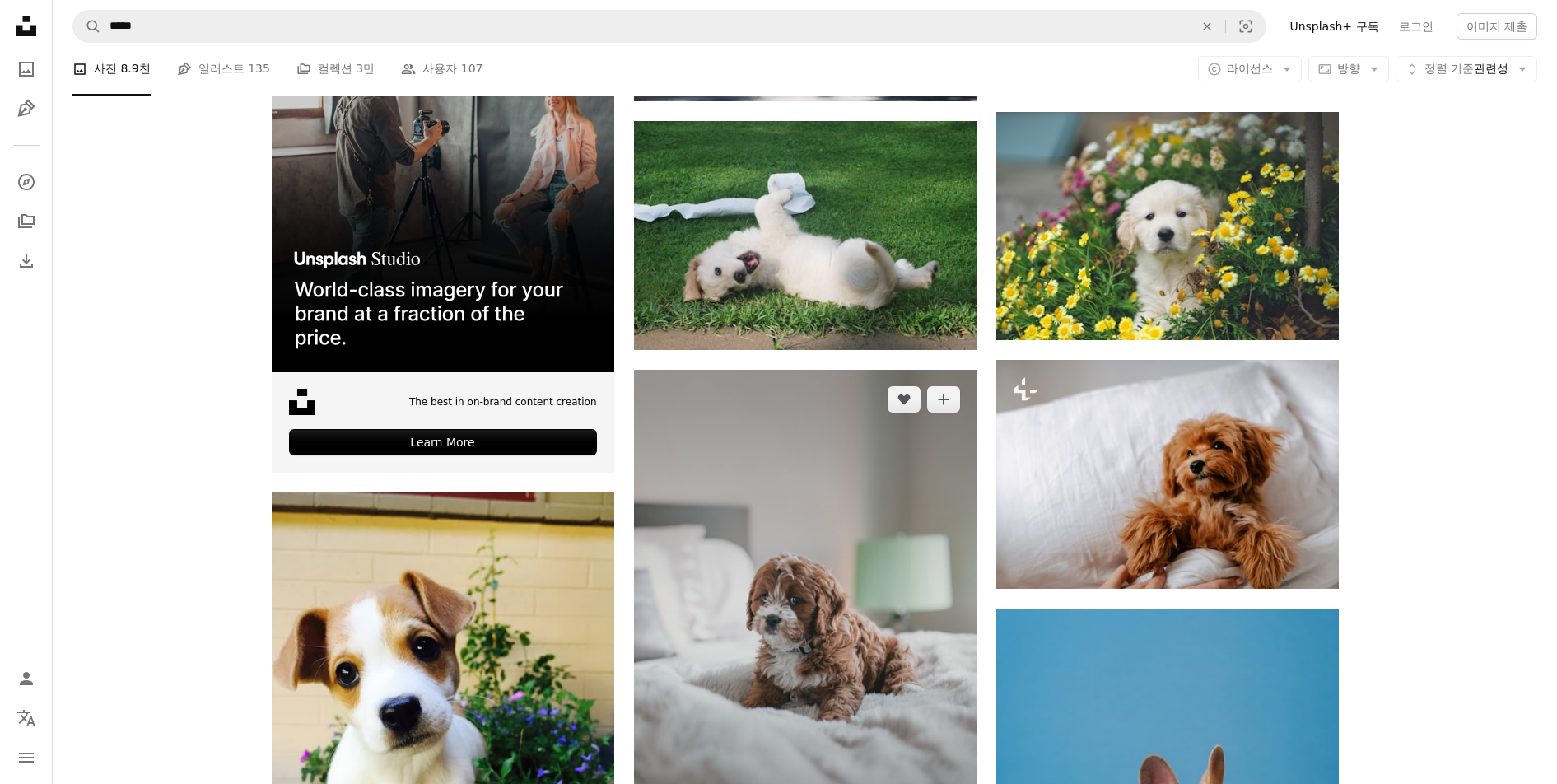
scroll to position [3623, 0]
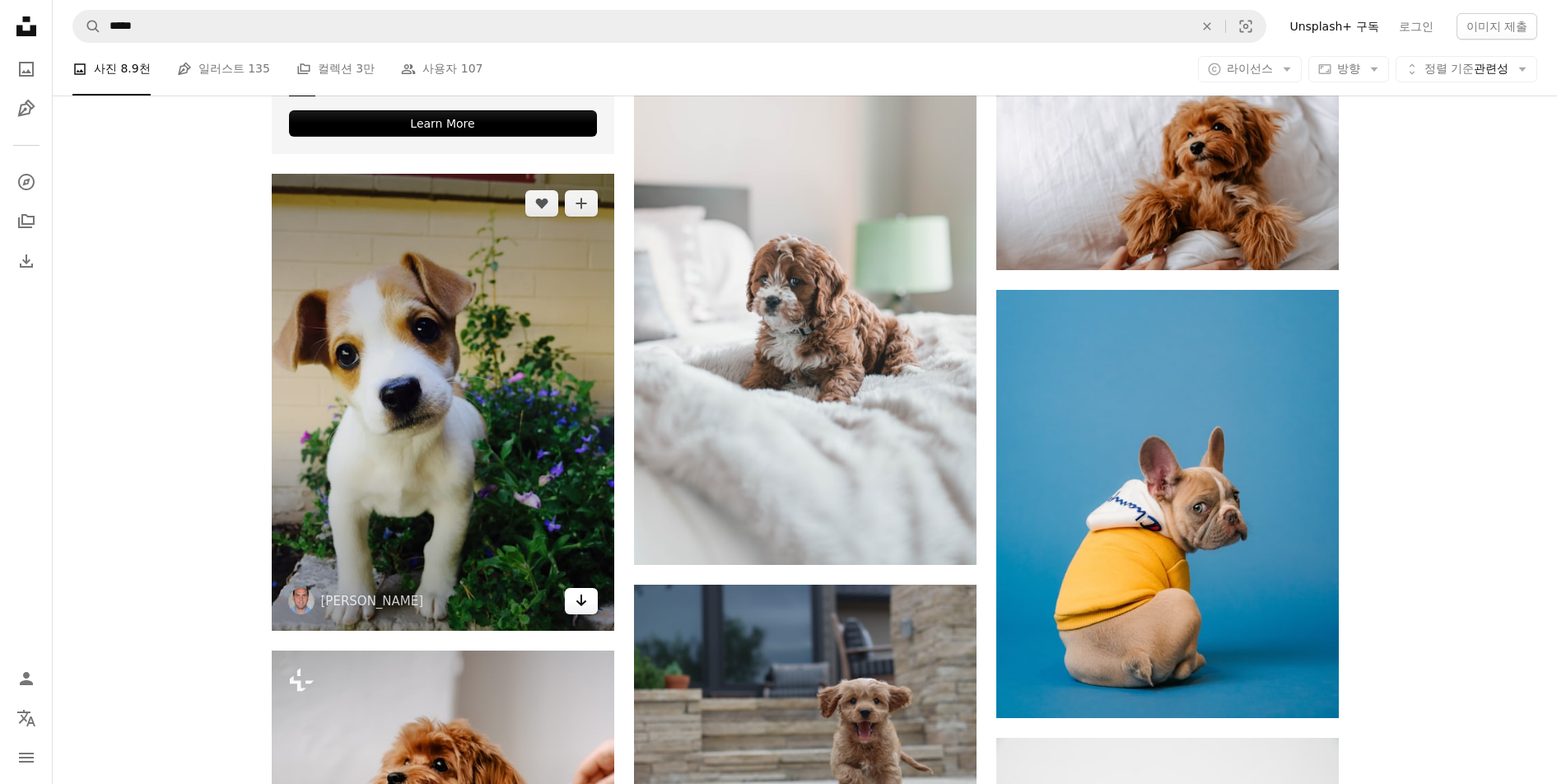
click at [581, 604] on icon "다운로드" at bounding box center [580, 601] width 11 height 12
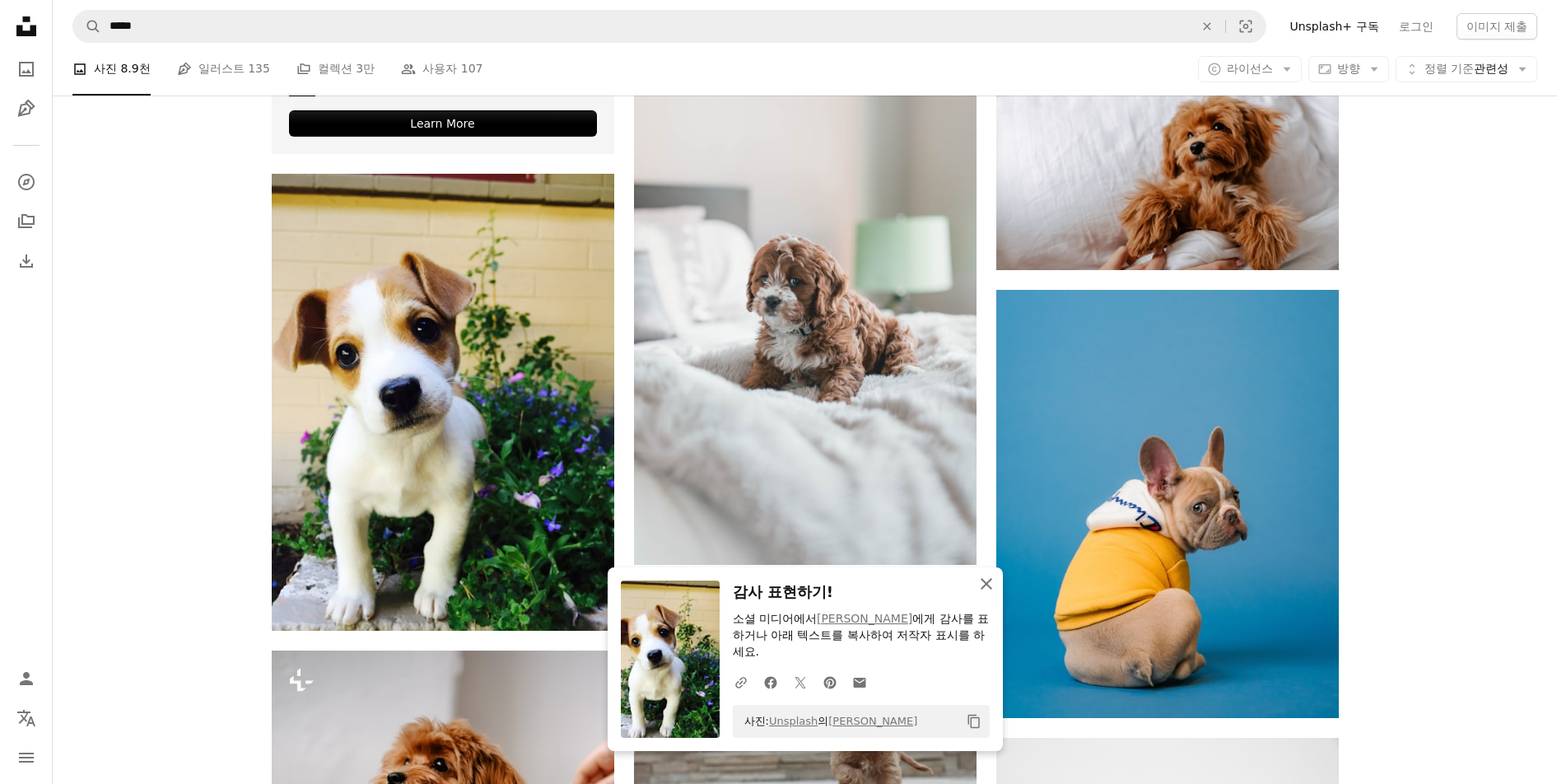
click at [984, 583] on icon "An X shape" at bounding box center [986, 583] width 20 height 20
